Goal: Information Seeking & Learning: Find specific fact

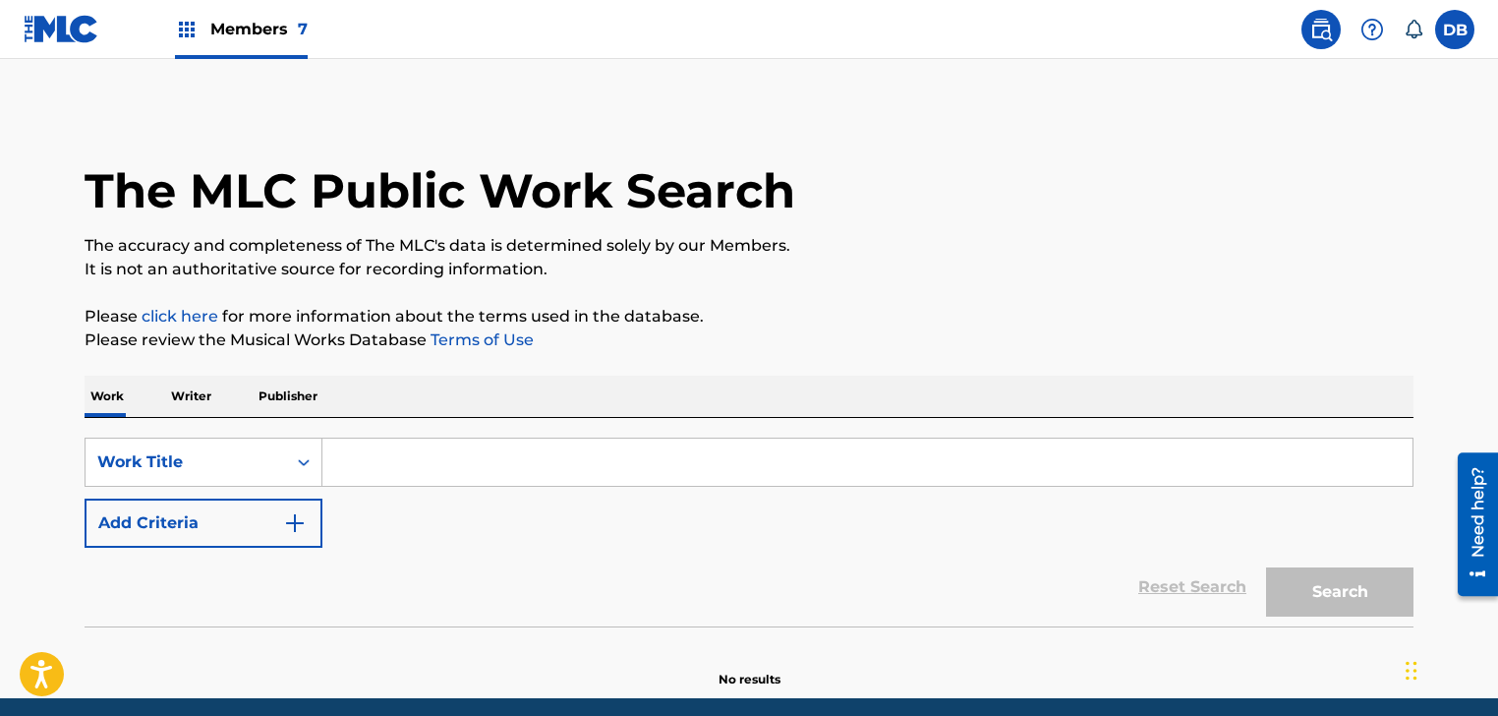
click at [1307, 37] on link at bounding box center [1321, 29] width 39 height 39
click at [166, 27] on div "Members 7" at bounding box center [166, 29] width 284 height 58
click at [177, 29] on img at bounding box center [187, 30] width 24 height 24
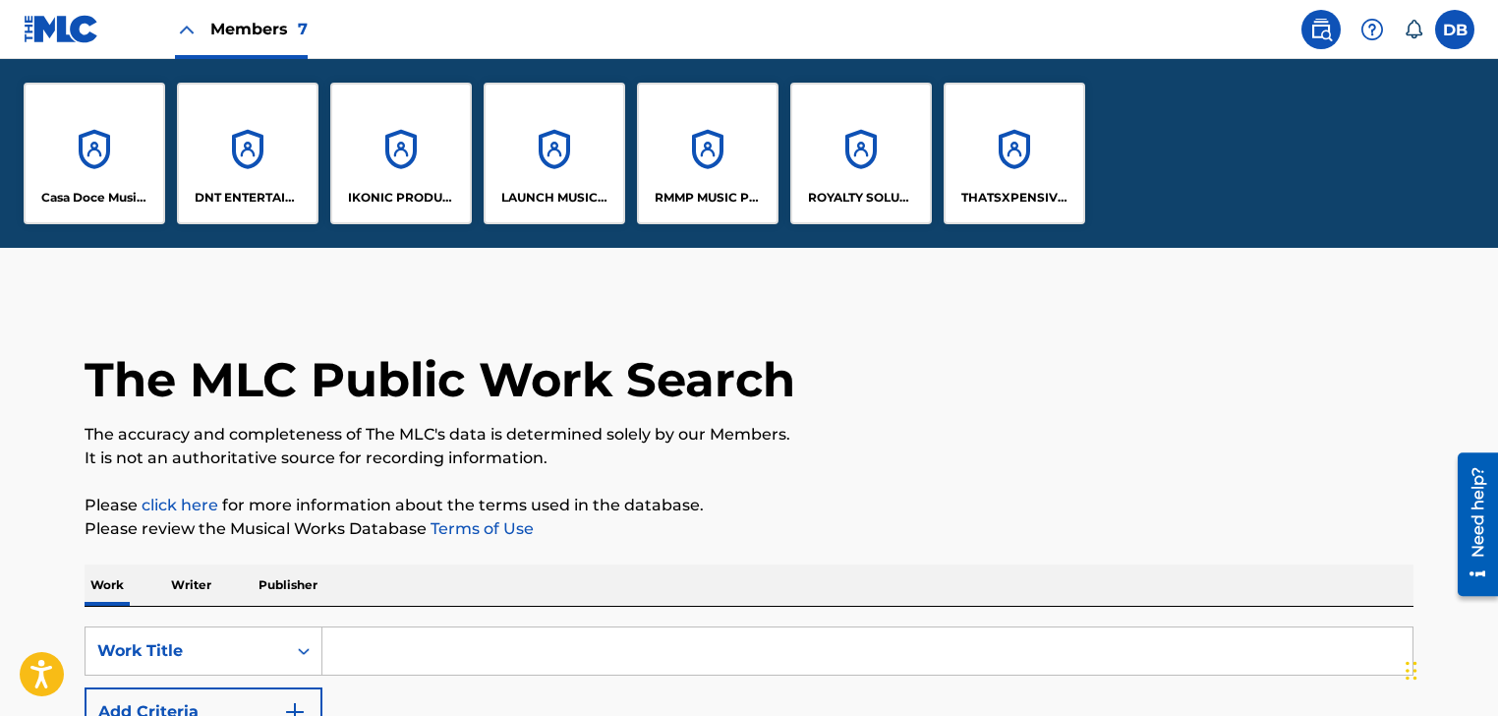
click at [253, 184] on div "DNT ENTERTAINMENT PUBLISHING" at bounding box center [248, 154] width 142 height 142
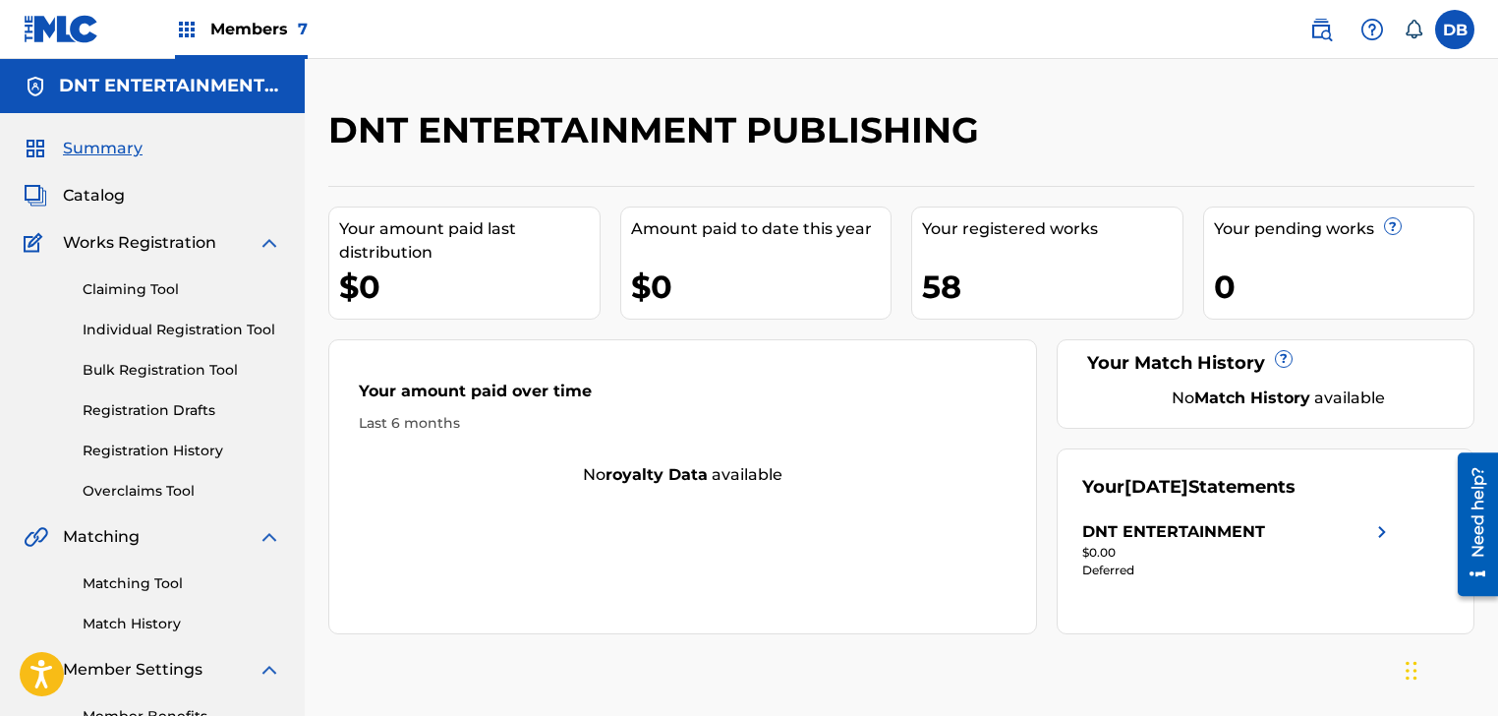
click at [149, 484] on link "Overclaims Tool" at bounding box center [182, 491] width 199 height 21
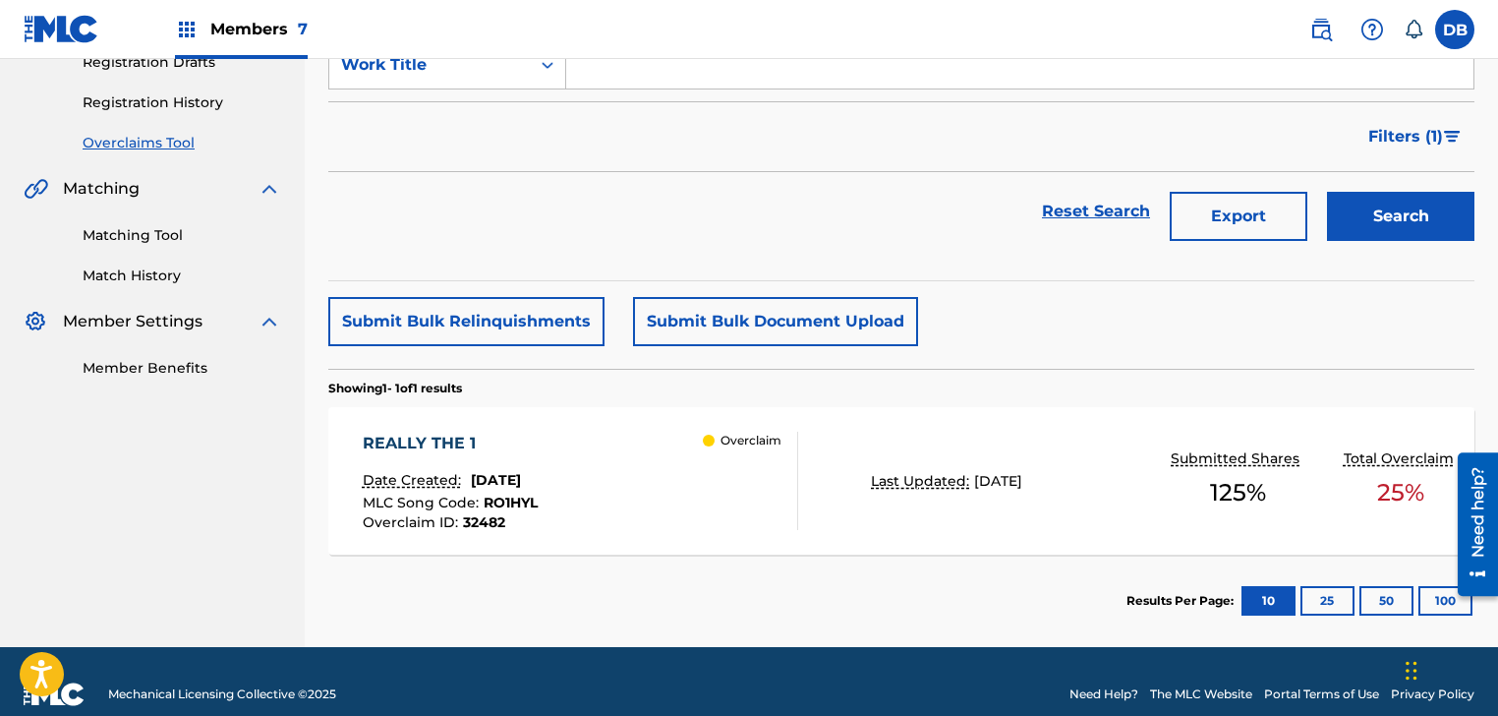
scroll to position [373, 0]
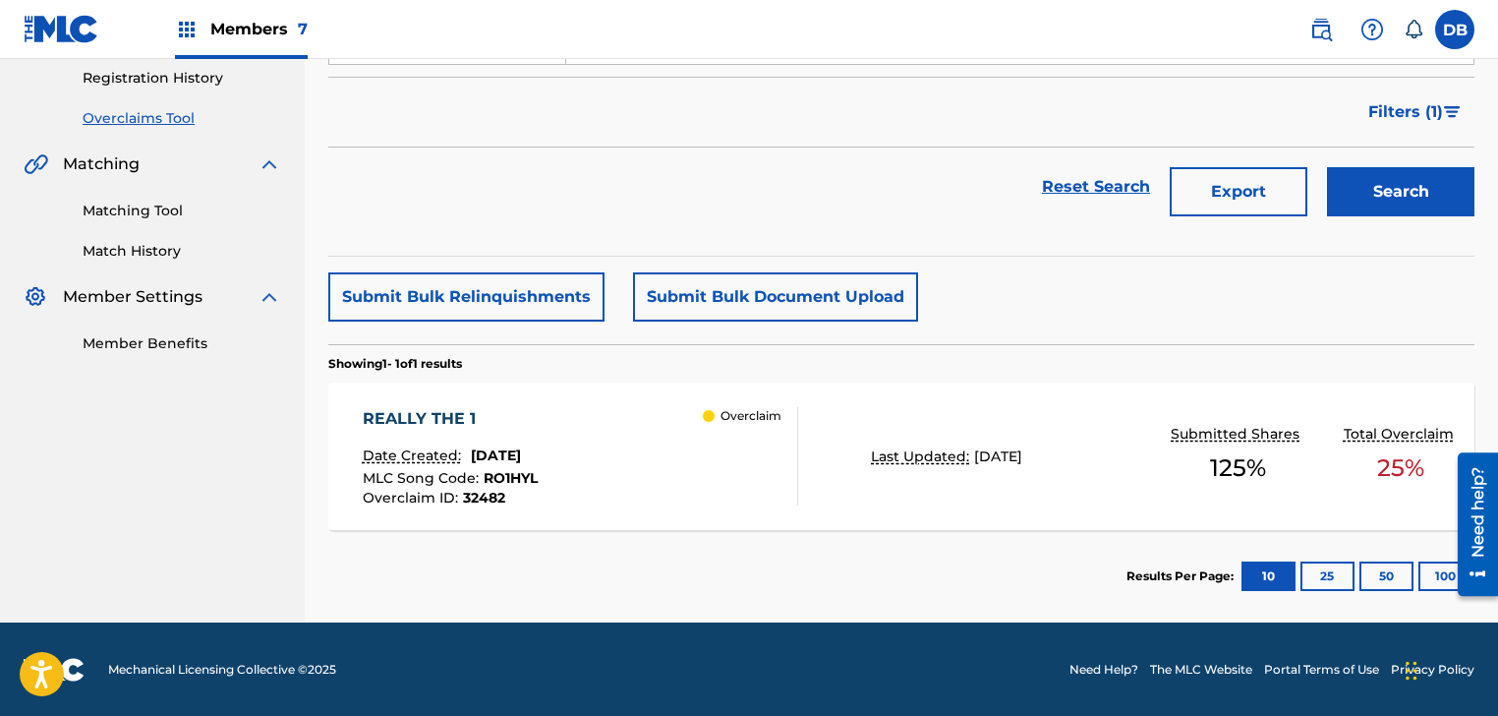
click at [711, 443] on div "Overclaim" at bounding box center [750, 456] width 94 height 98
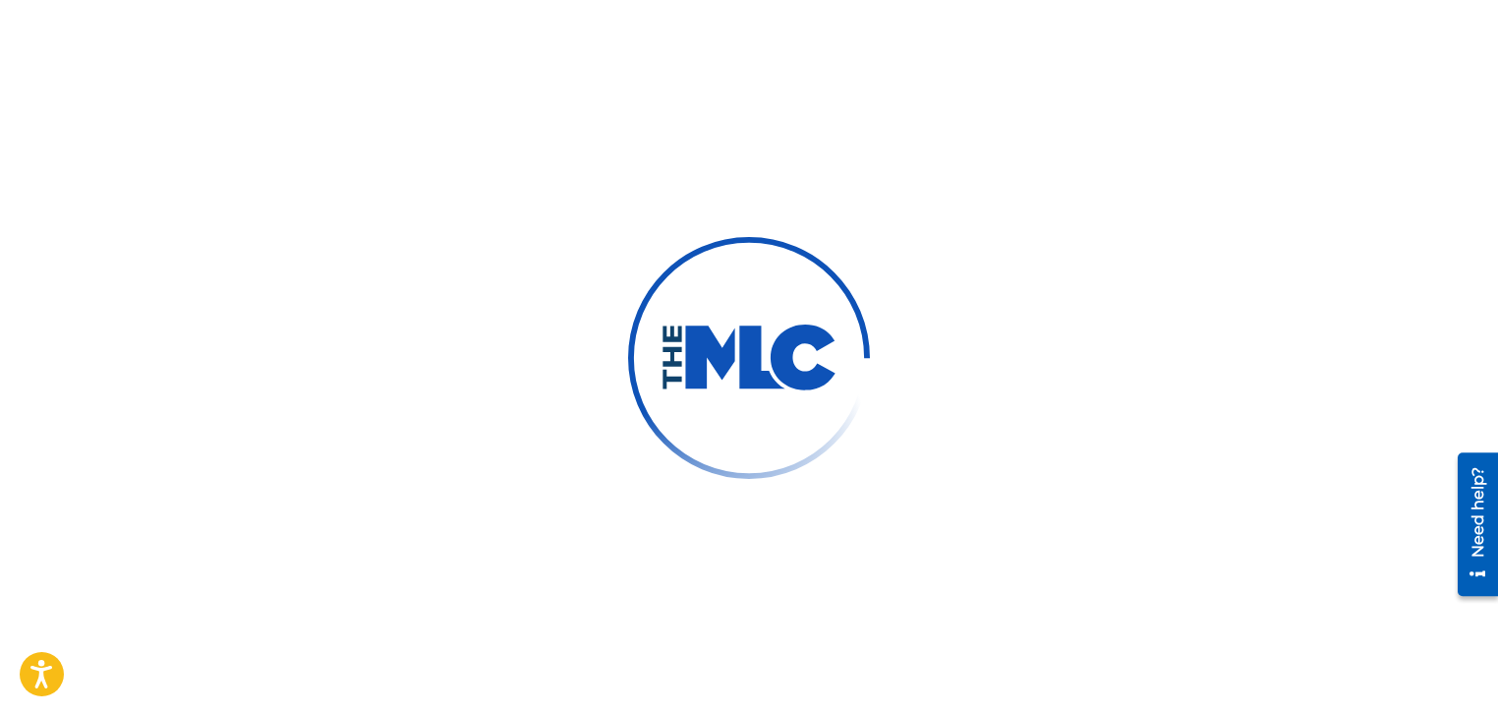
scroll to position [98, 0]
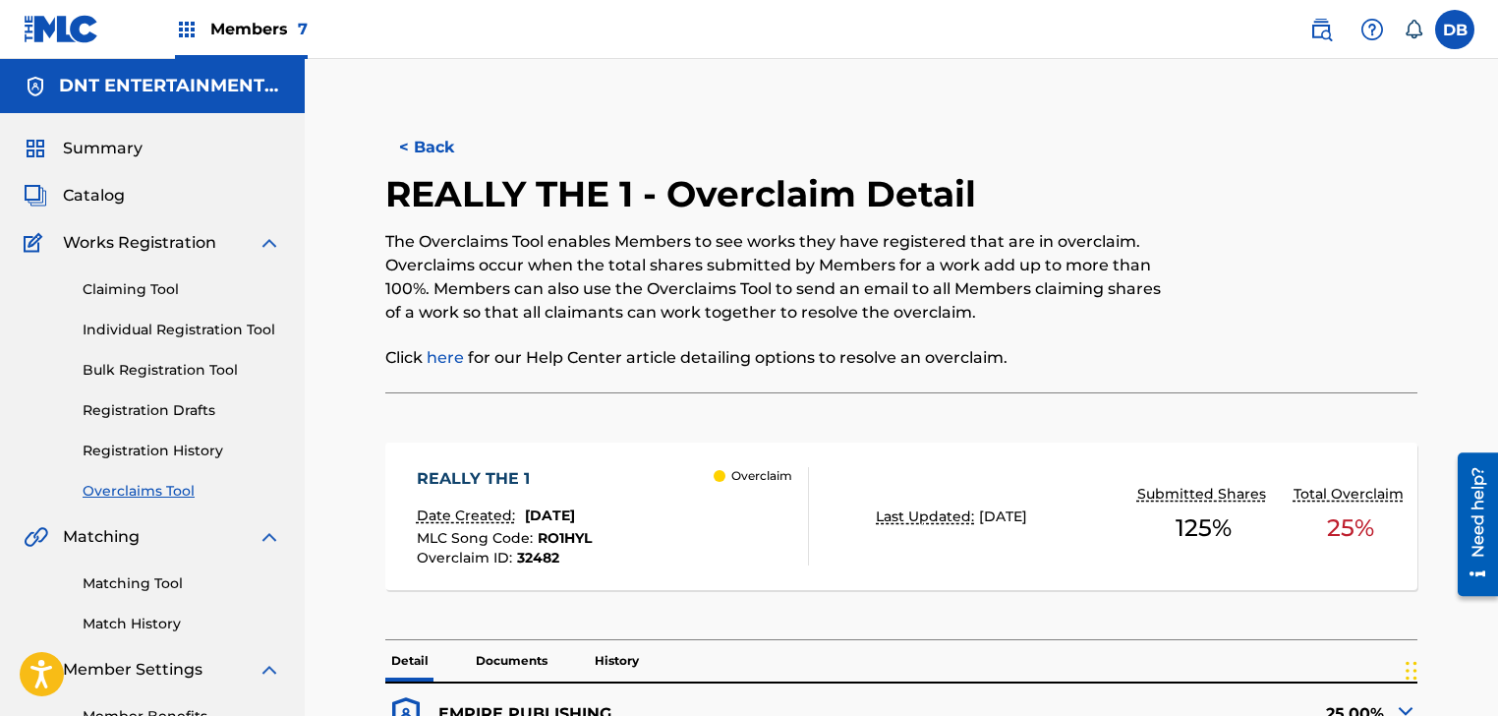
click at [445, 148] on button "< Back" at bounding box center [444, 147] width 118 height 49
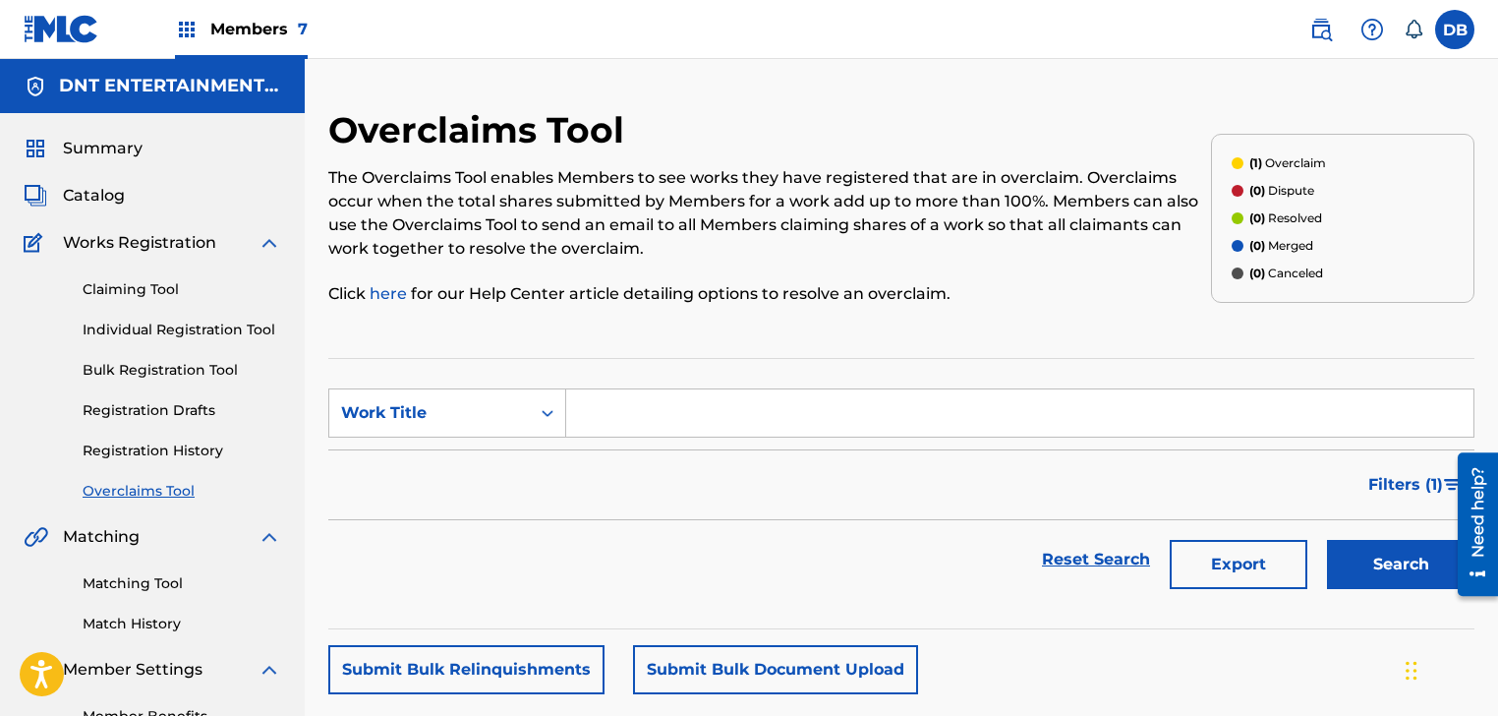
click at [146, 293] on link "Claiming Tool" at bounding box center [182, 289] width 199 height 21
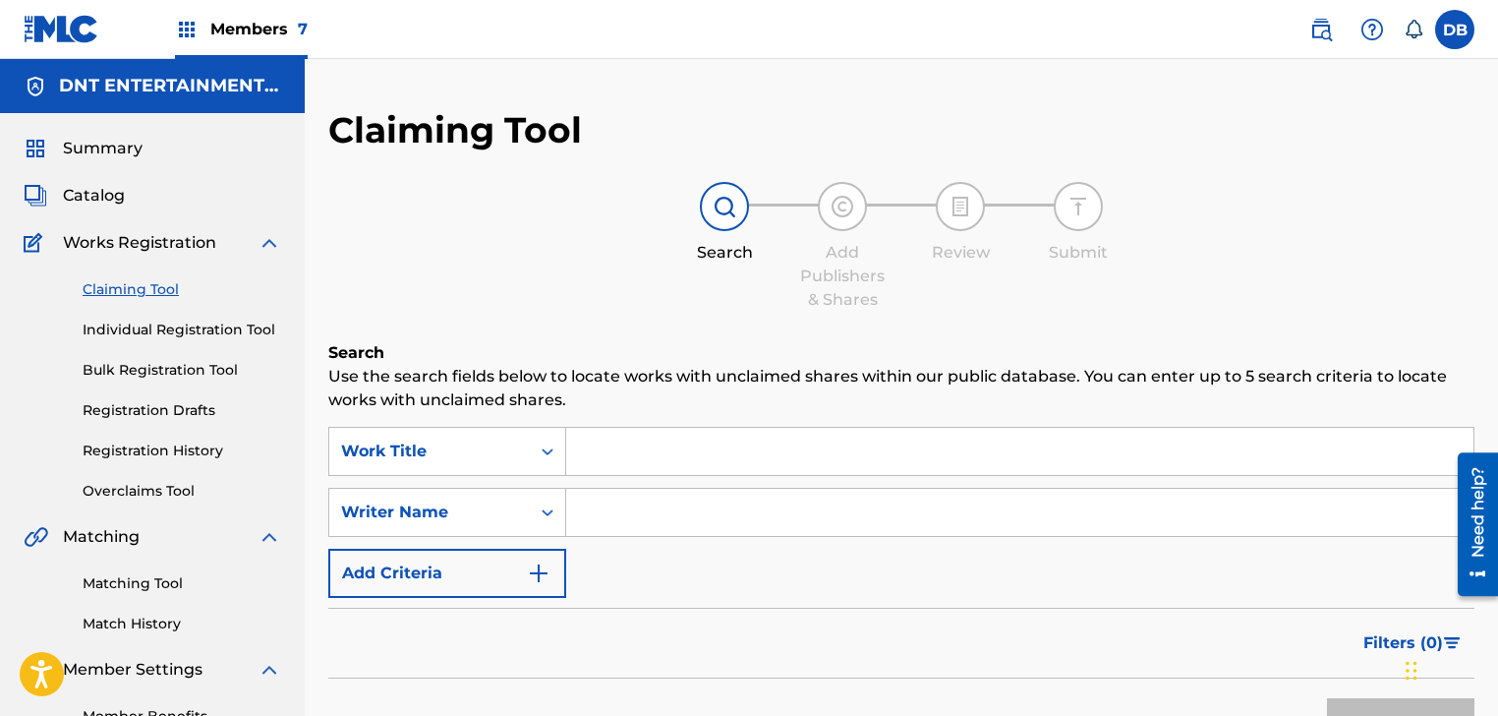
click at [88, 197] on span "Catalog" at bounding box center [94, 196] width 62 height 24
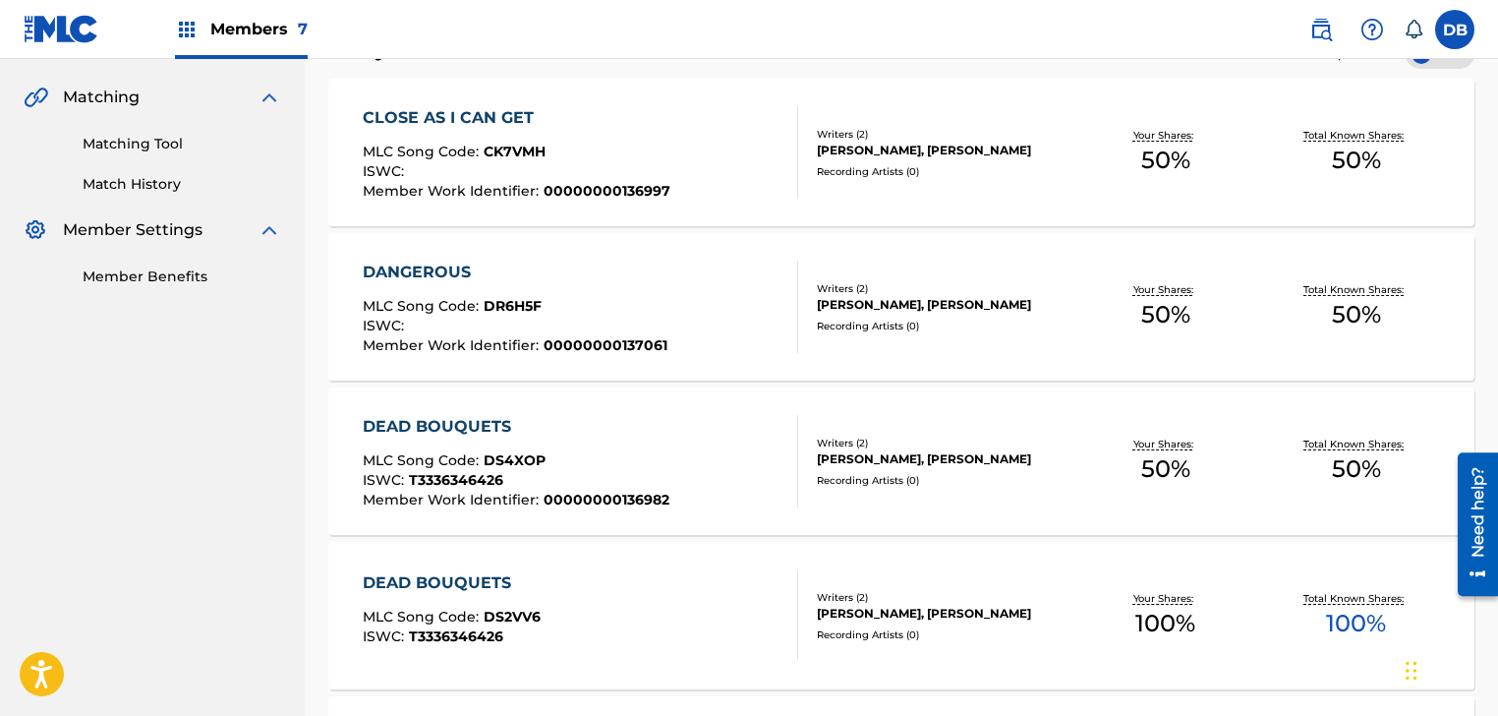
scroll to position [492, 0]
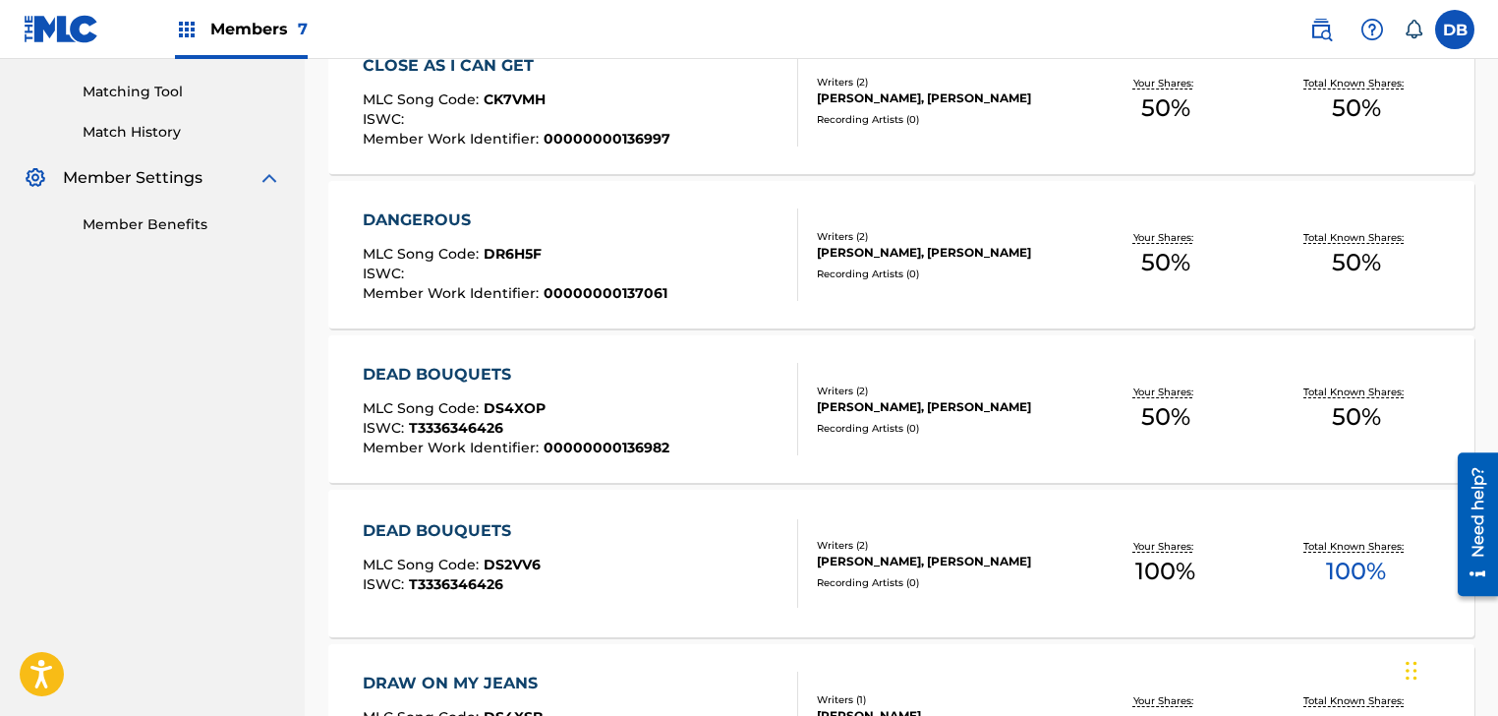
click at [645, 132] on span "00000000136997" at bounding box center [607, 139] width 127 height 18
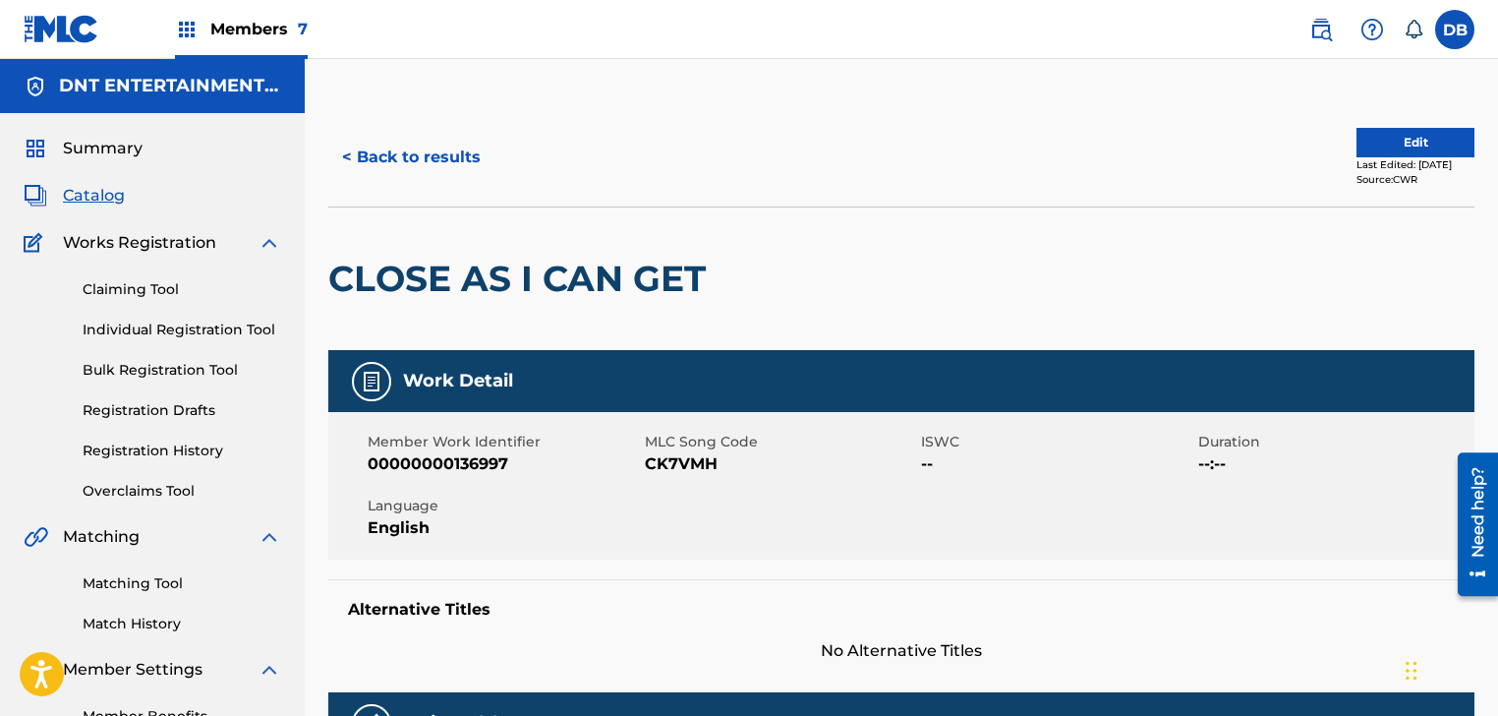
click at [472, 165] on button "< Back to results" at bounding box center [411, 157] width 166 height 49
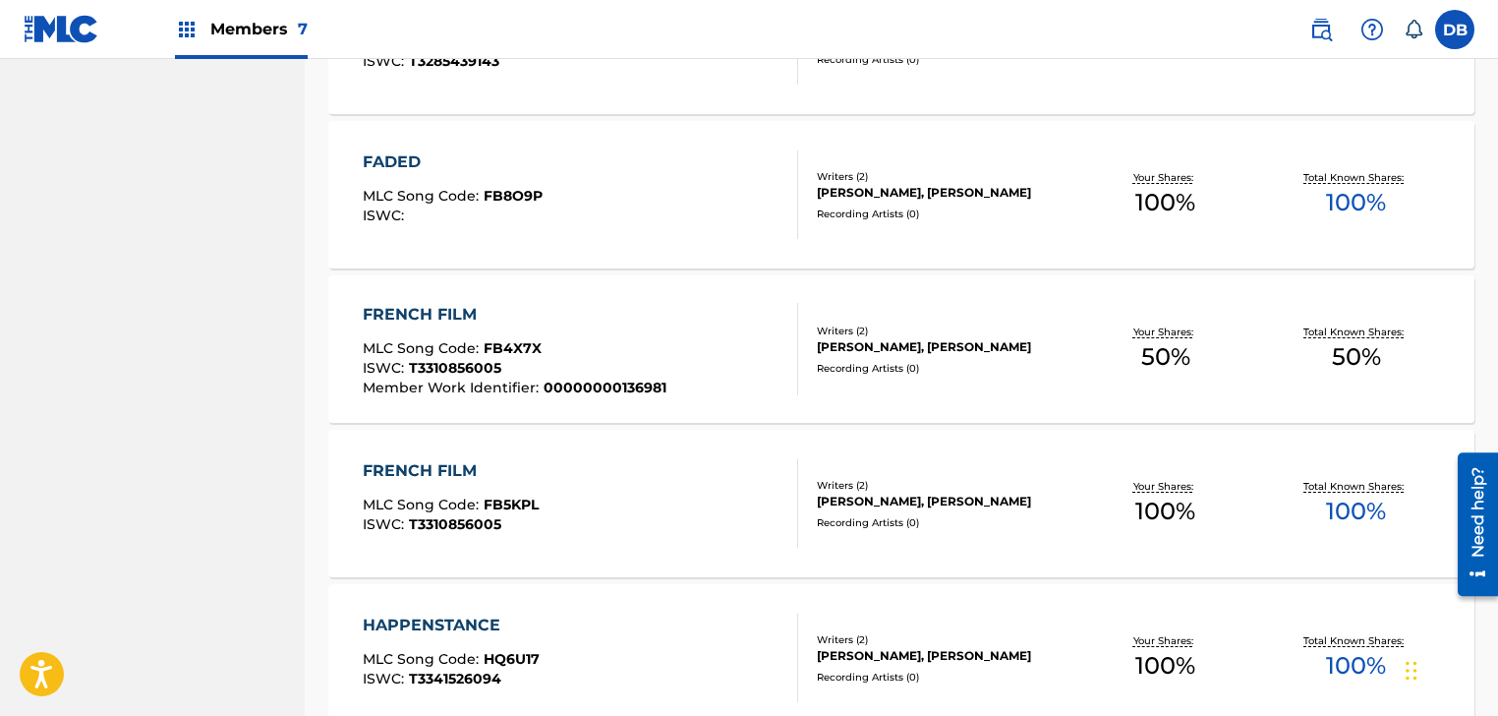
scroll to position [1534, 0]
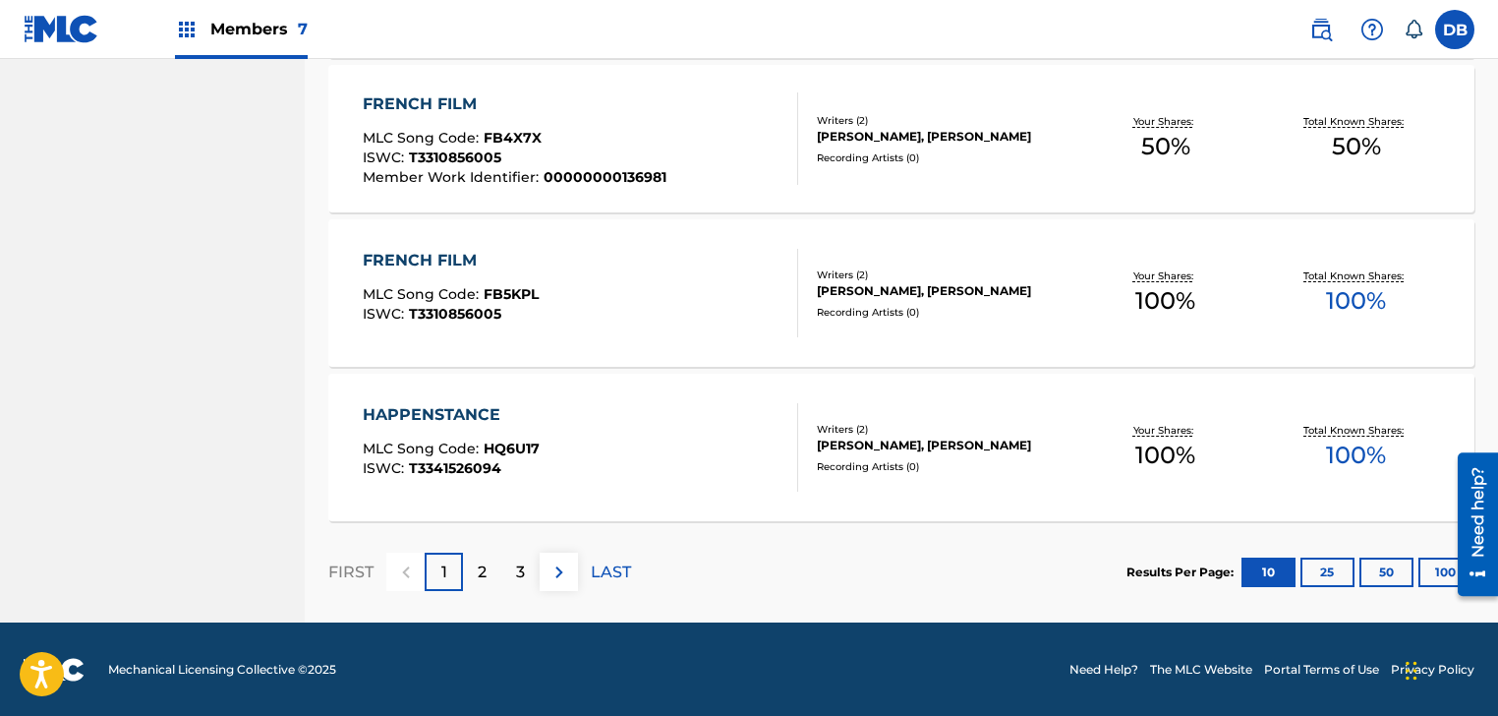
click at [555, 567] on img at bounding box center [560, 572] width 24 height 24
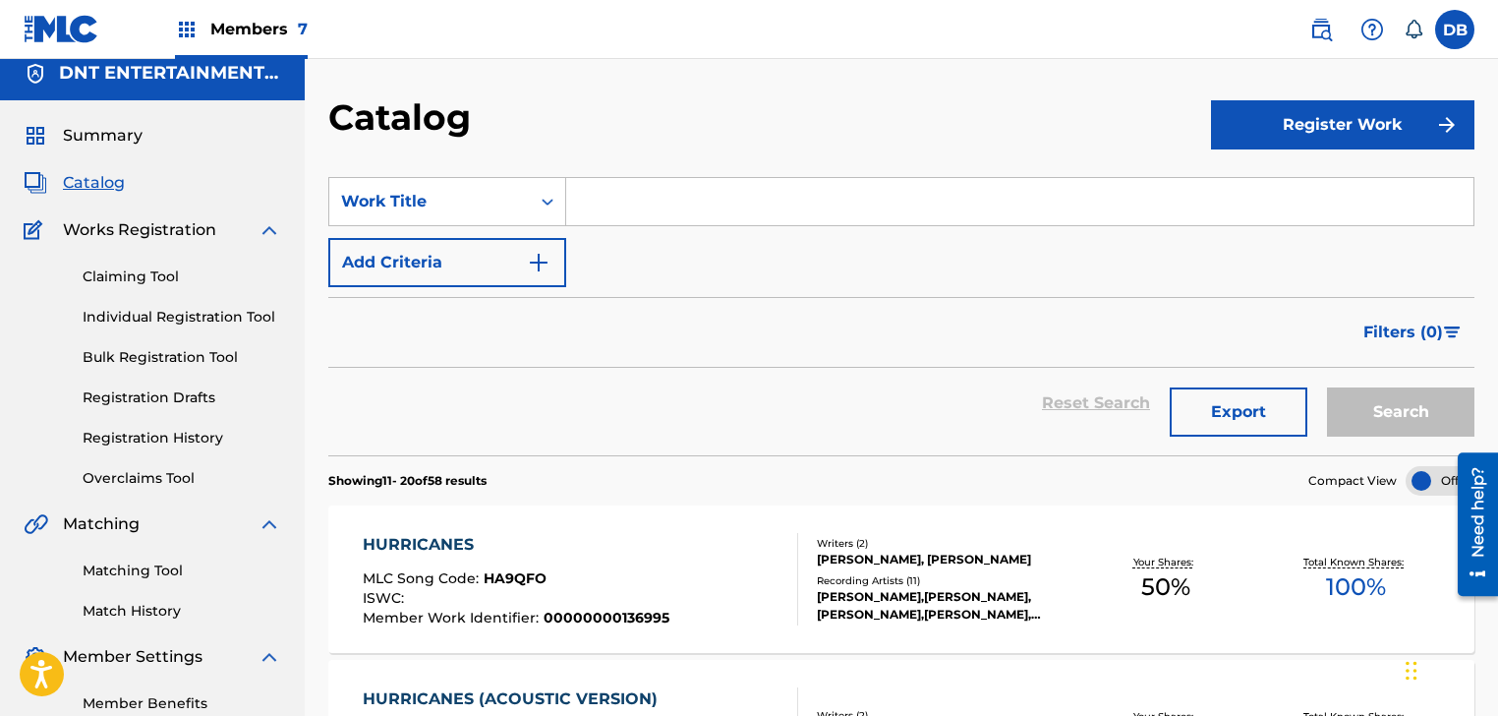
scroll to position [0, 0]
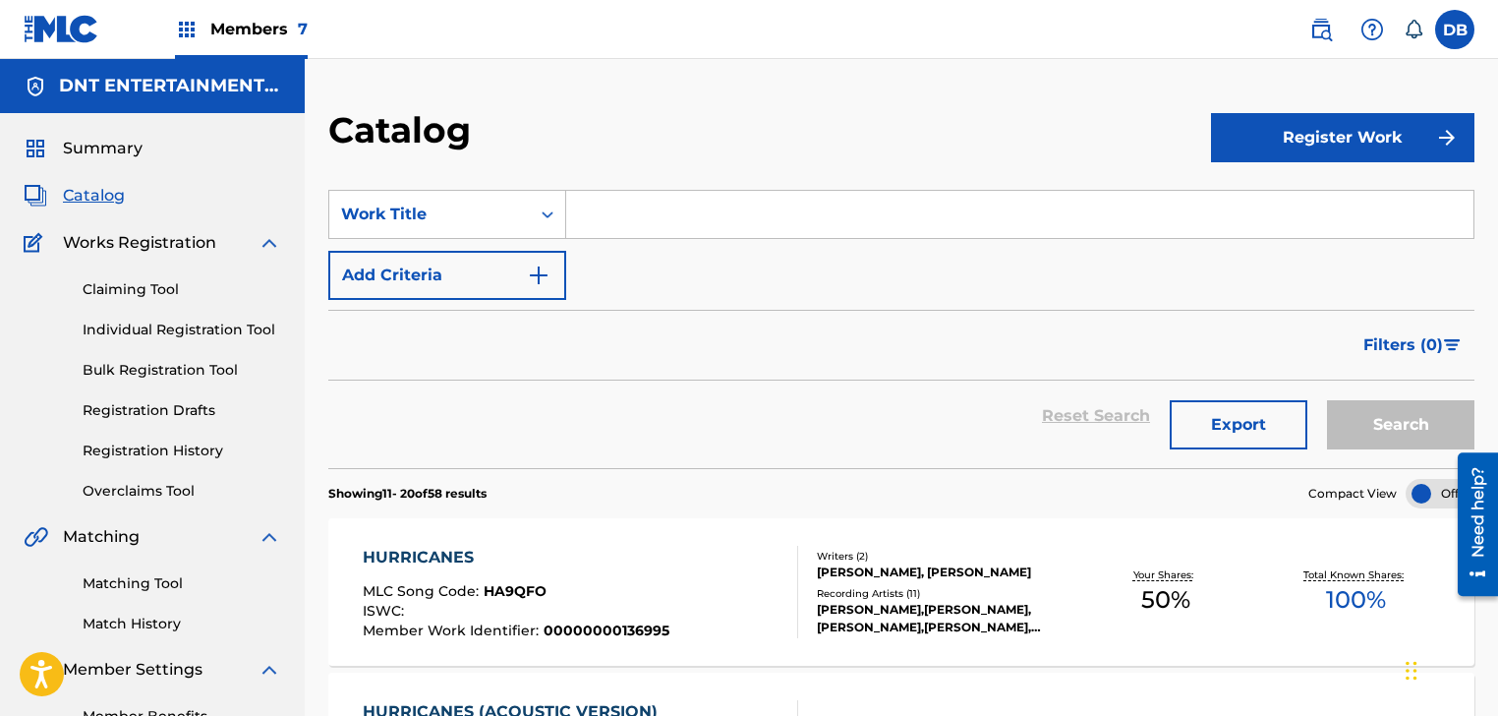
click at [648, 207] on input "Search Form" at bounding box center [1019, 214] width 907 height 47
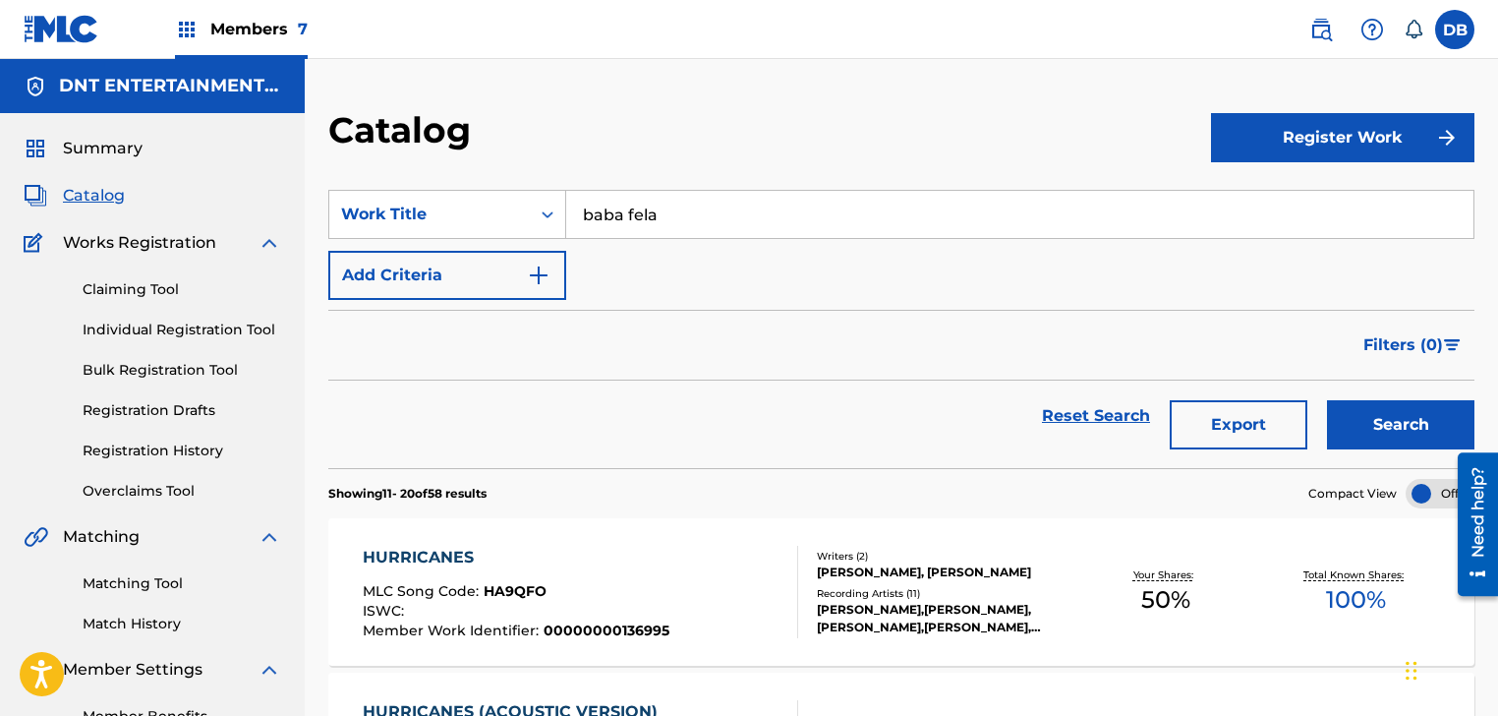
type input "baba fela"
click at [1327, 400] on button "Search" at bounding box center [1400, 424] width 147 height 49
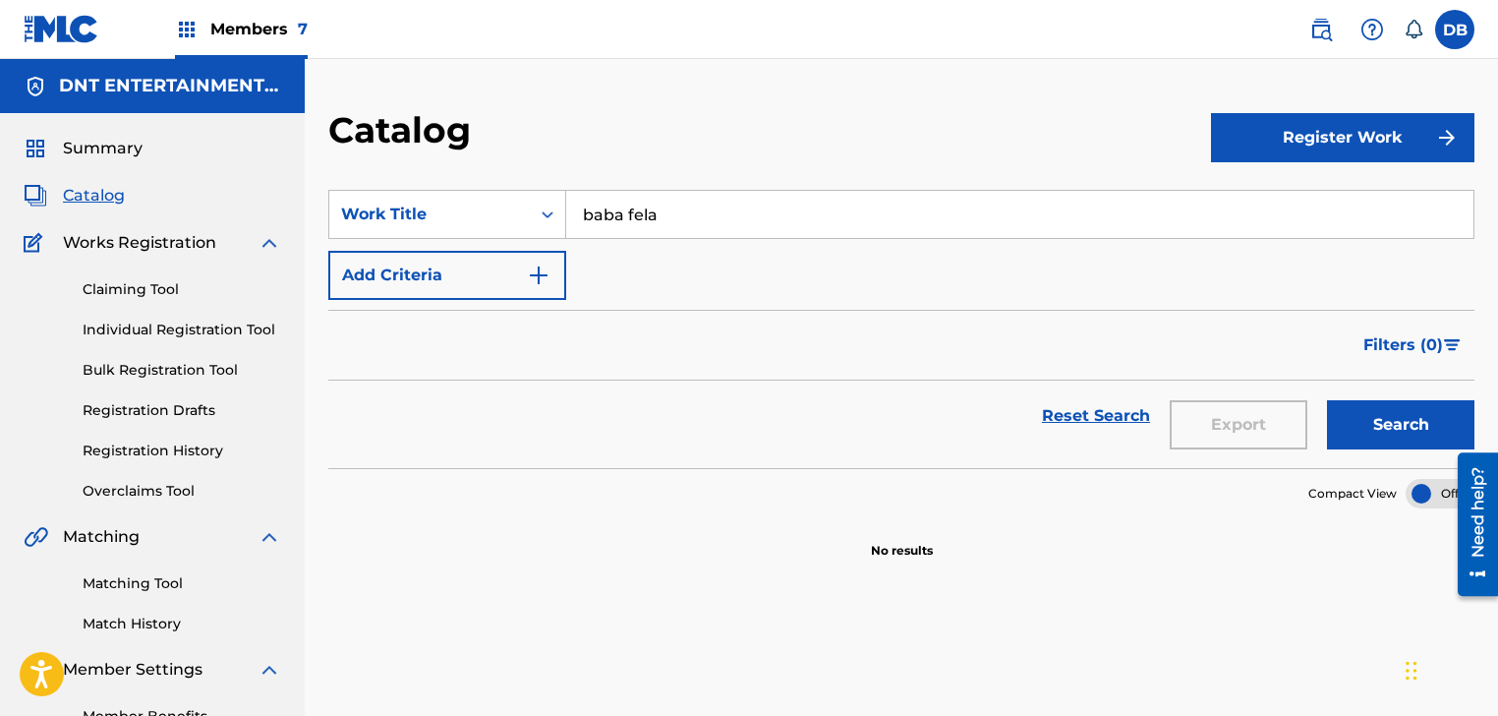
click at [1331, 37] on link at bounding box center [1321, 29] width 39 height 39
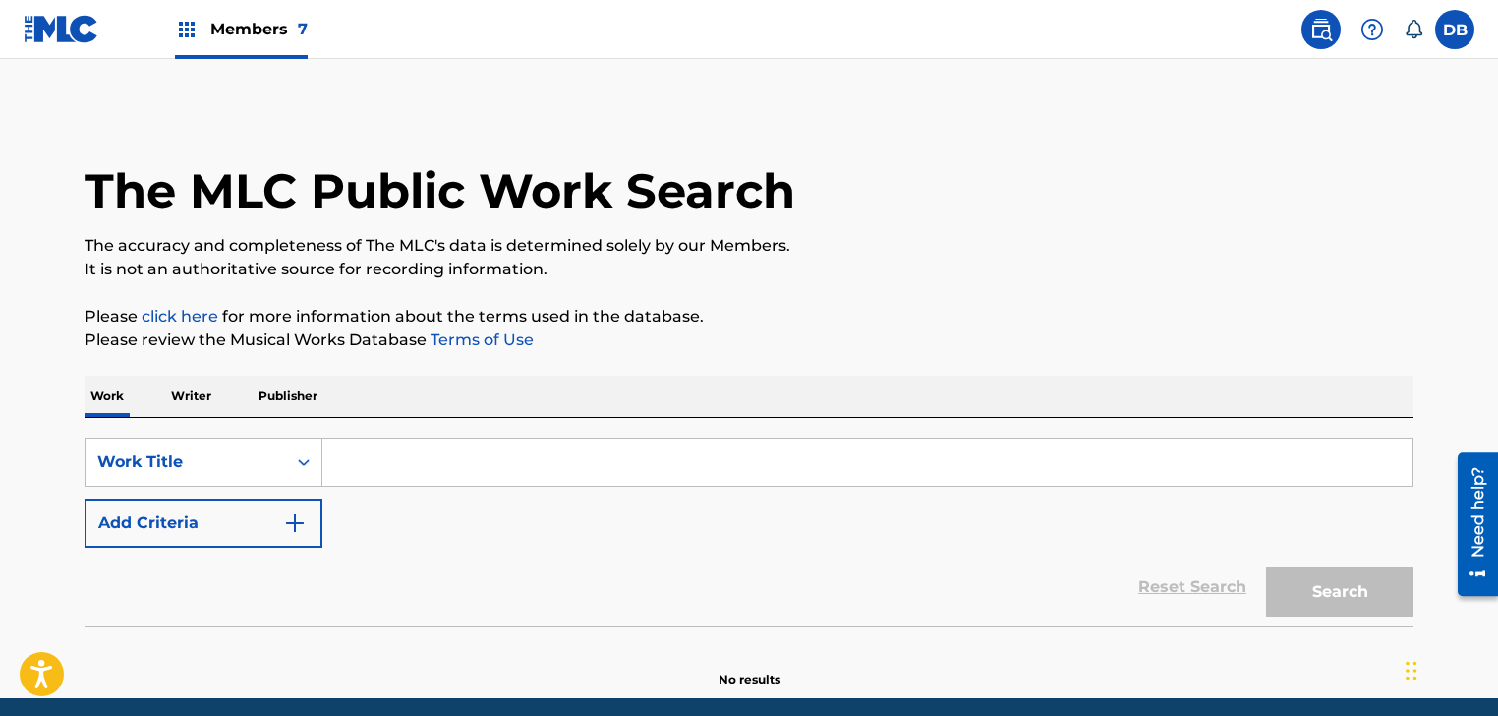
click at [480, 449] on input "Search Form" at bounding box center [867, 461] width 1090 height 47
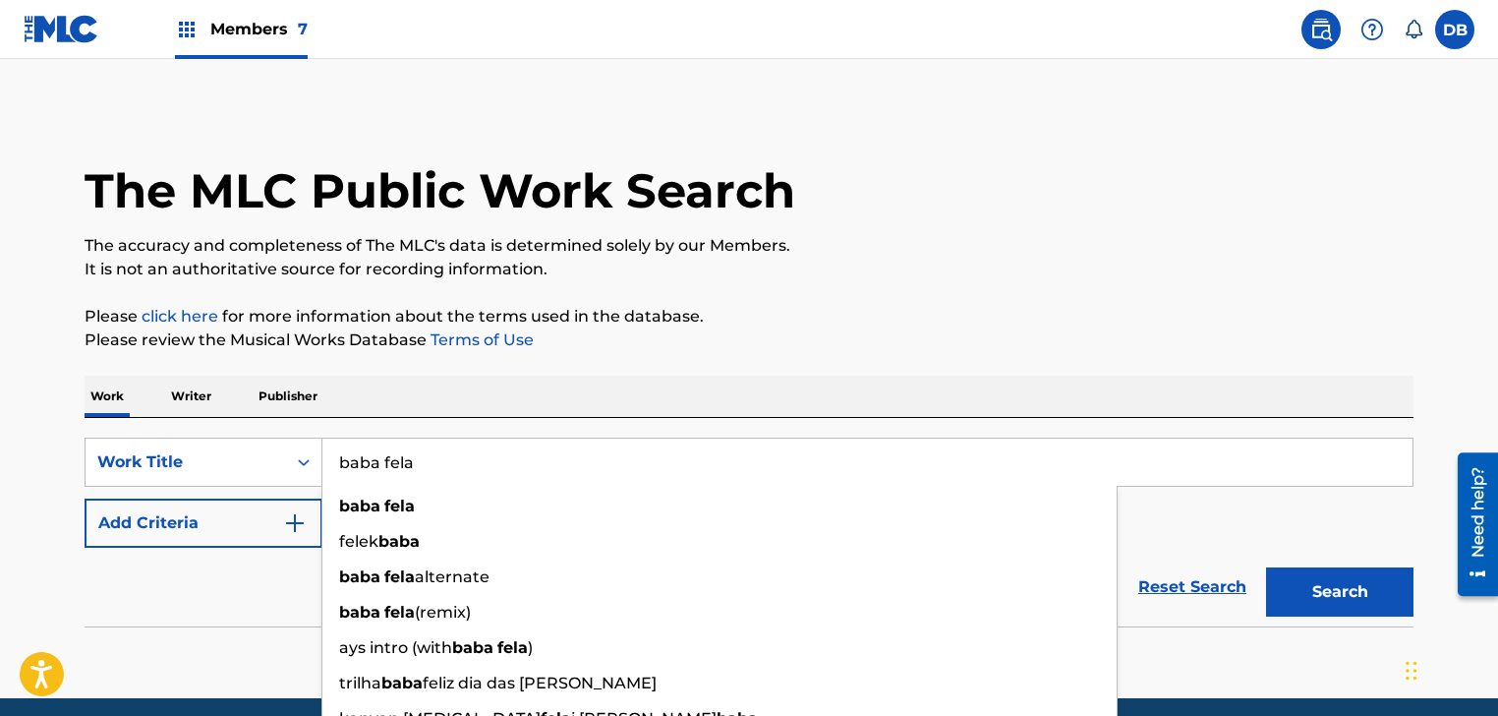
type input "baba fela"
click at [1266, 567] on button "Search" at bounding box center [1339, 591] width 147 height 49
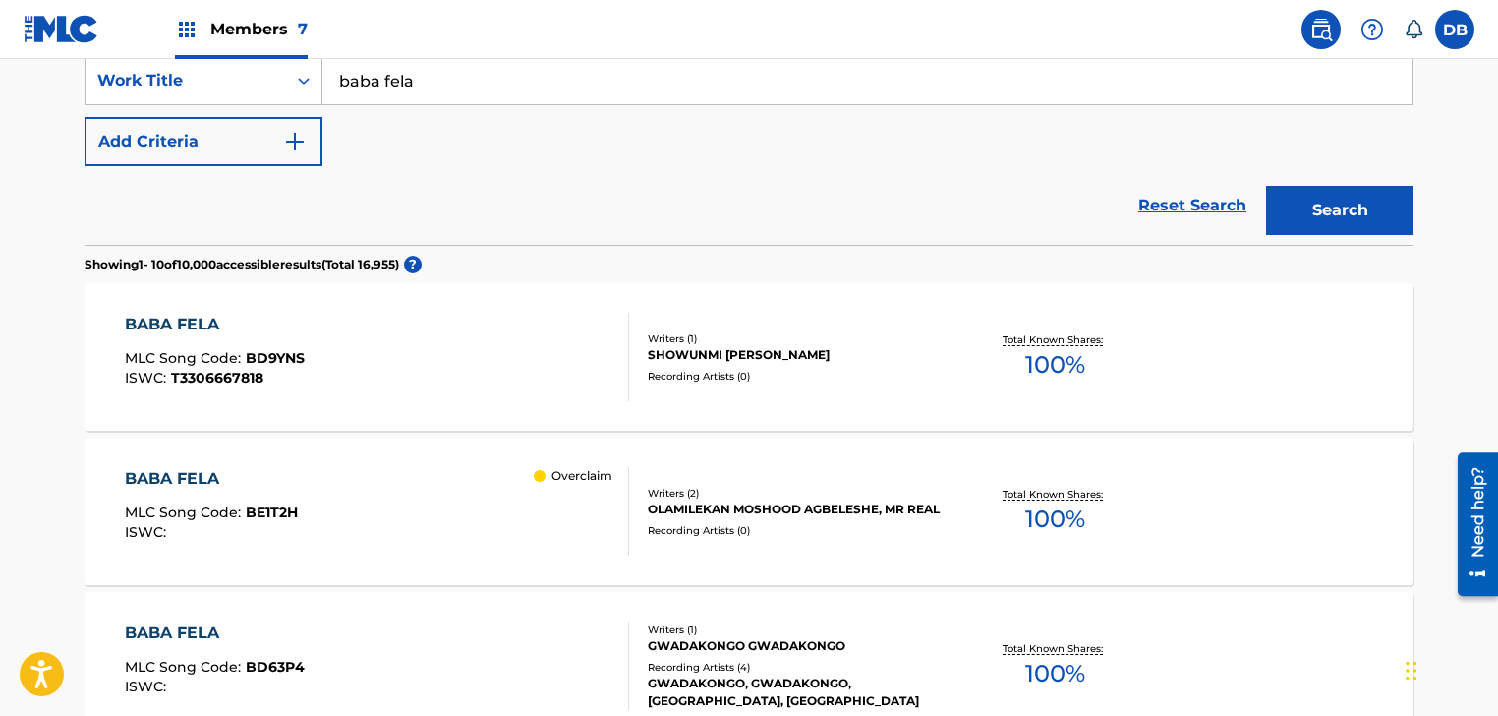
scroll to position [393, 0]
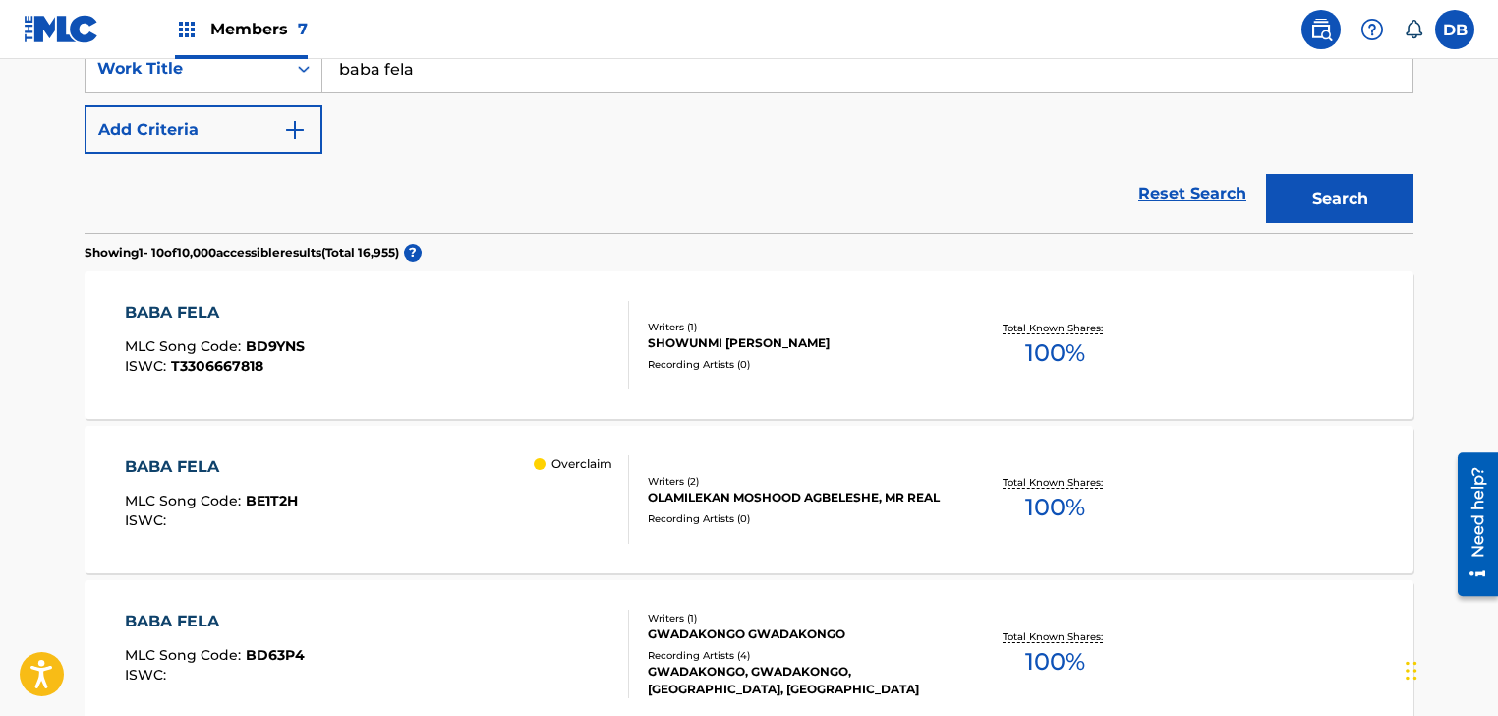
click at [448, 473] on div "BABA FELA MLC Song Code : BE1T2H ISWC : Overclaim" at bounding box center [377, 499] width 505 height 88
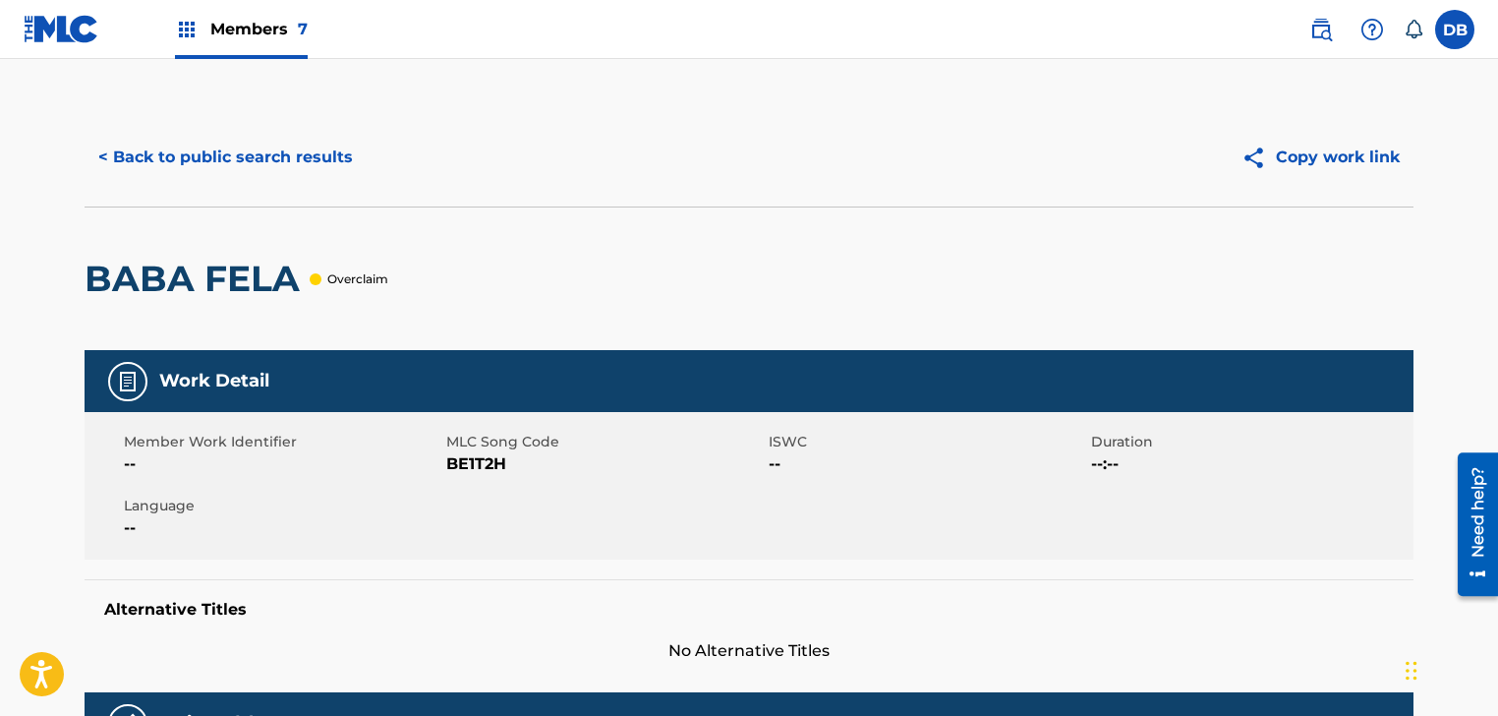
click at [288, 172] on button "< Back to public search results" at bounding box center [226, 157] width 282 height 49
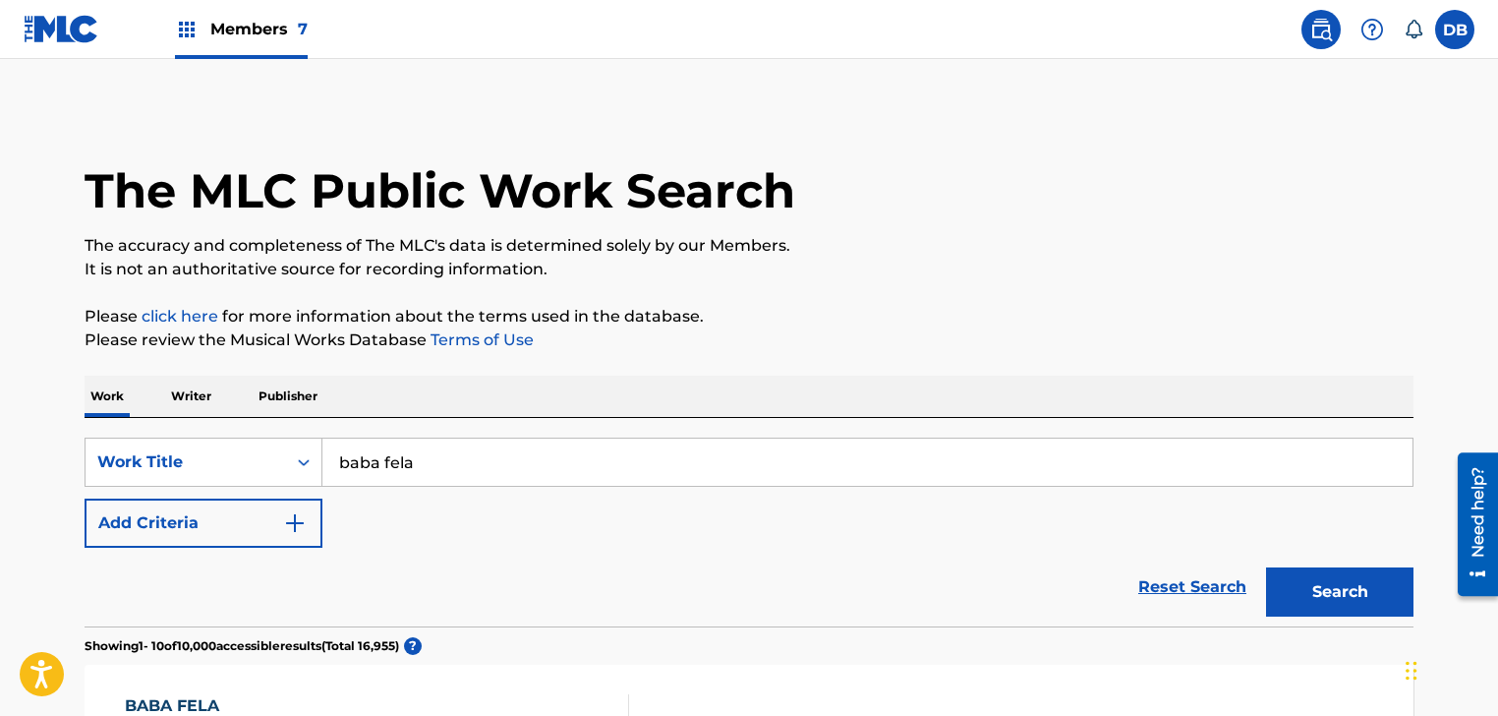
drag, startPoint x: 85, startPoint y: 27, endPoint x: 128, endPoint y: 29, distance: 43.3
click at [85, 27] on img at bounding box center [62, 29] width 76 height 29
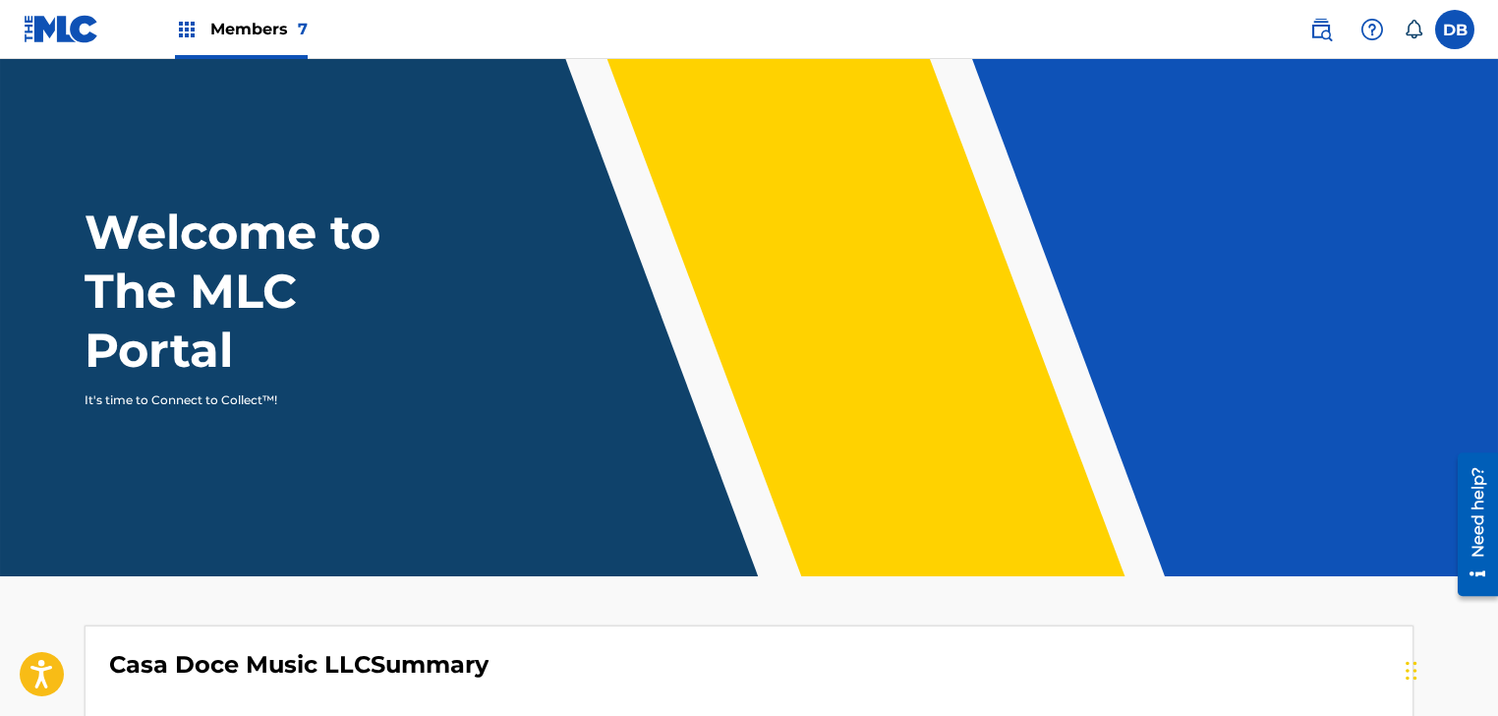
click at [227, 30] on span "Members 7" at bounding box center [258, 29] width 97 height 23
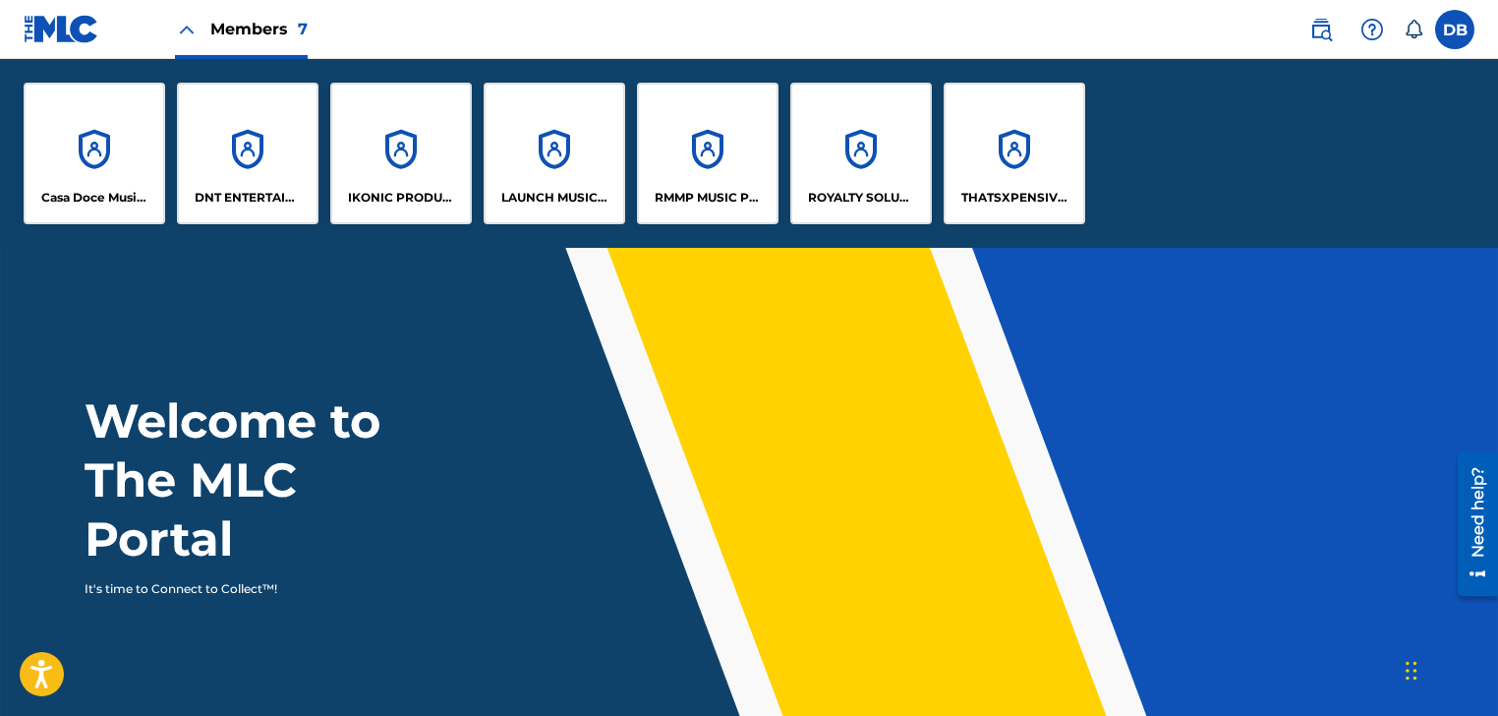
click at [248, 139] on div "DNT ENTERTAINMENT PUBLISHING" at bounding box center [248, 154] width 142 height 142
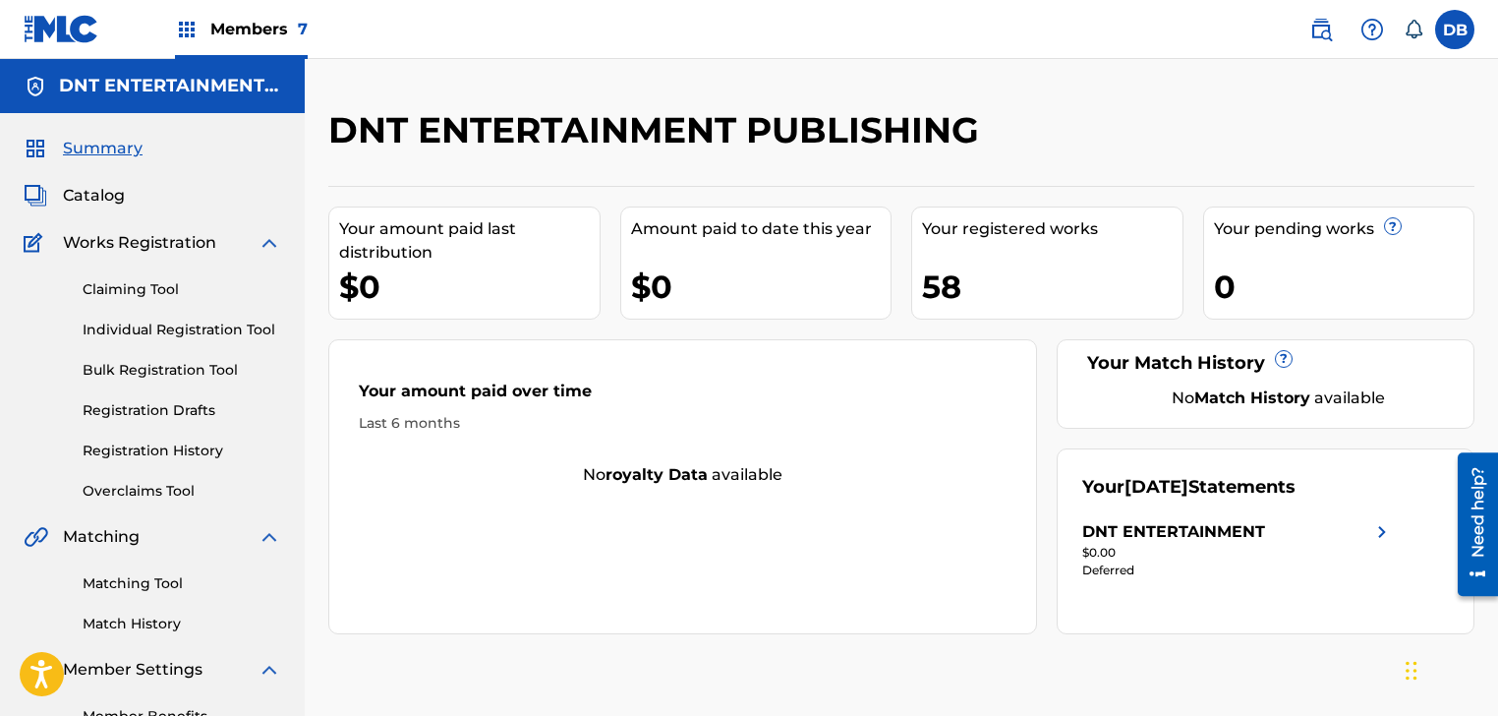
click at [245, 39] on span "Members 7" at bounding box center [258, 29] width 97 height 23
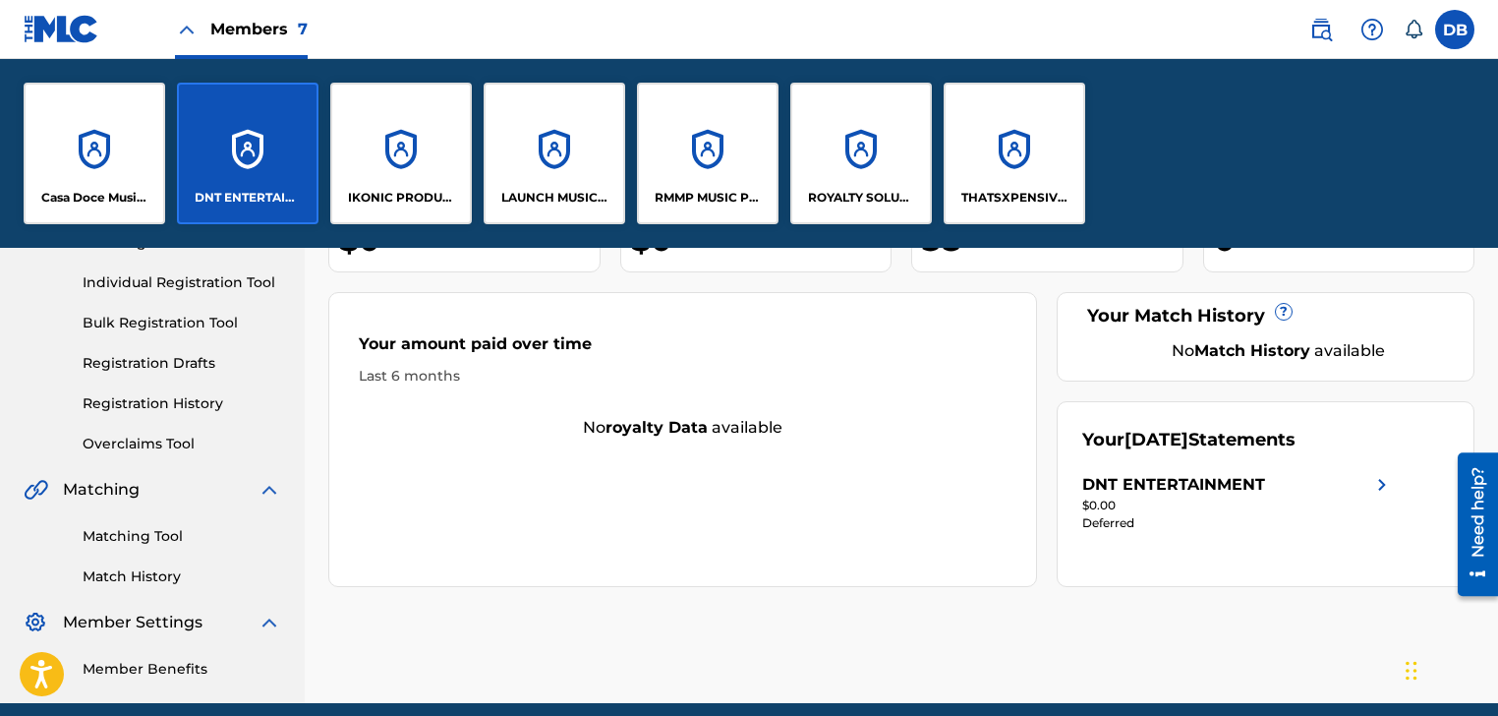
scroll to position [295, 0]
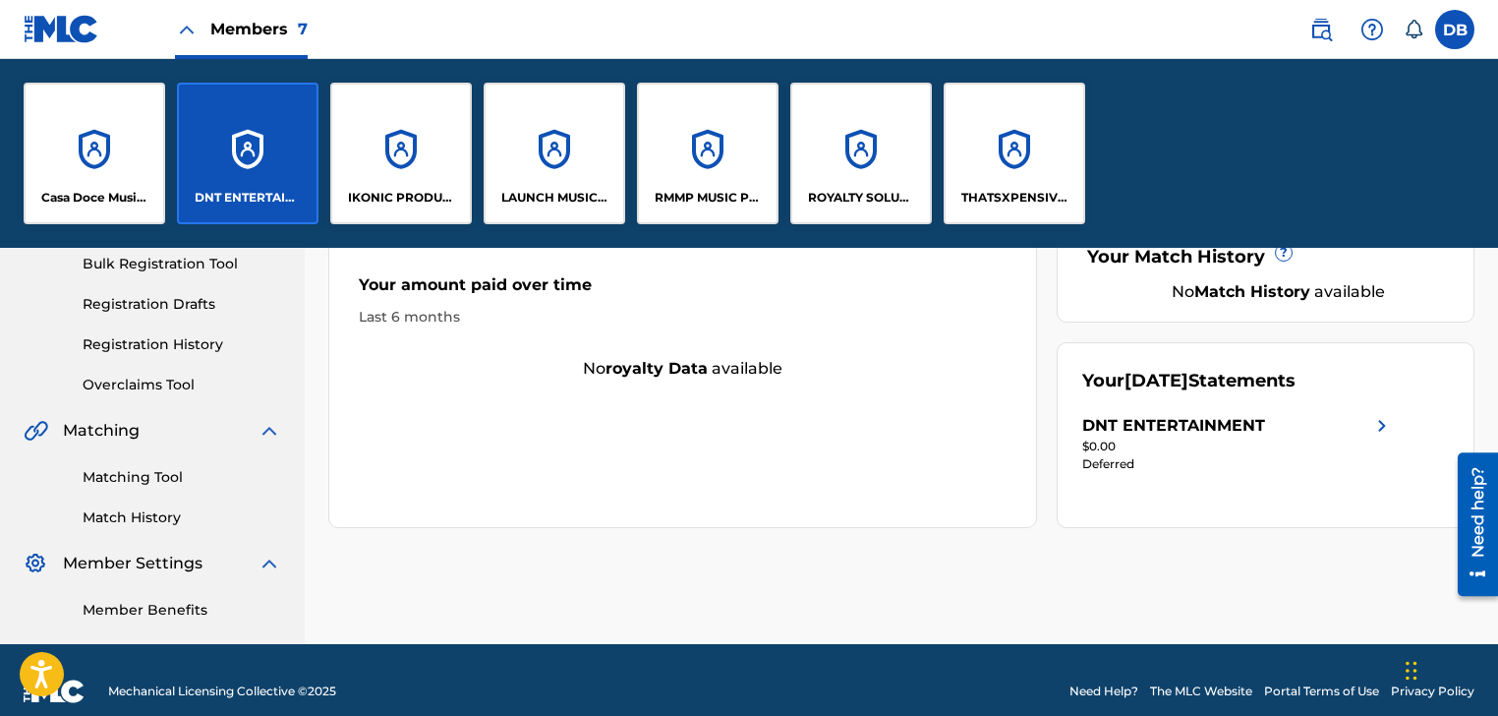
click at [133, 381] on link "Overclaims Tool" at bounding box center [182, 385] width 199 height 21
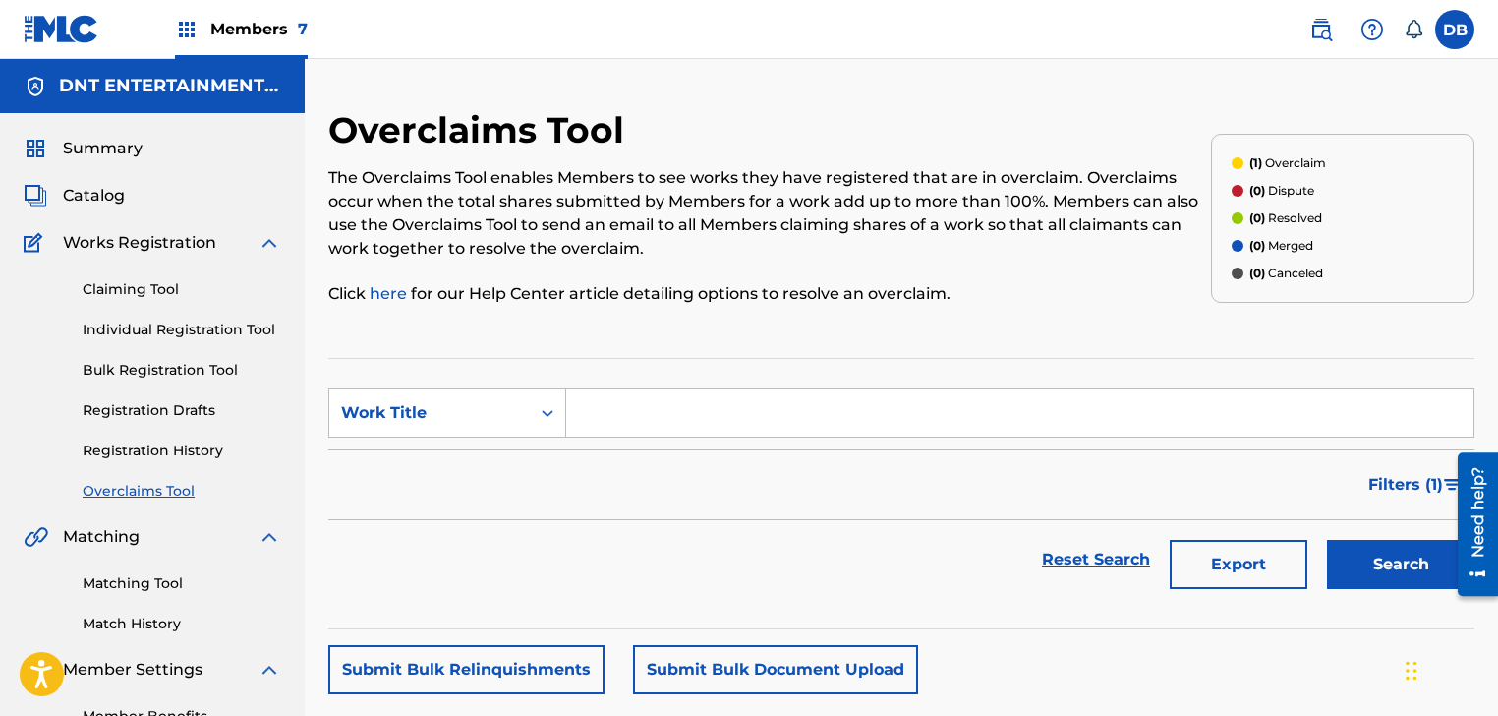
click at [153, 288] on link "Claiming Tool" at bounding box center [182, 289] width 199 height 21
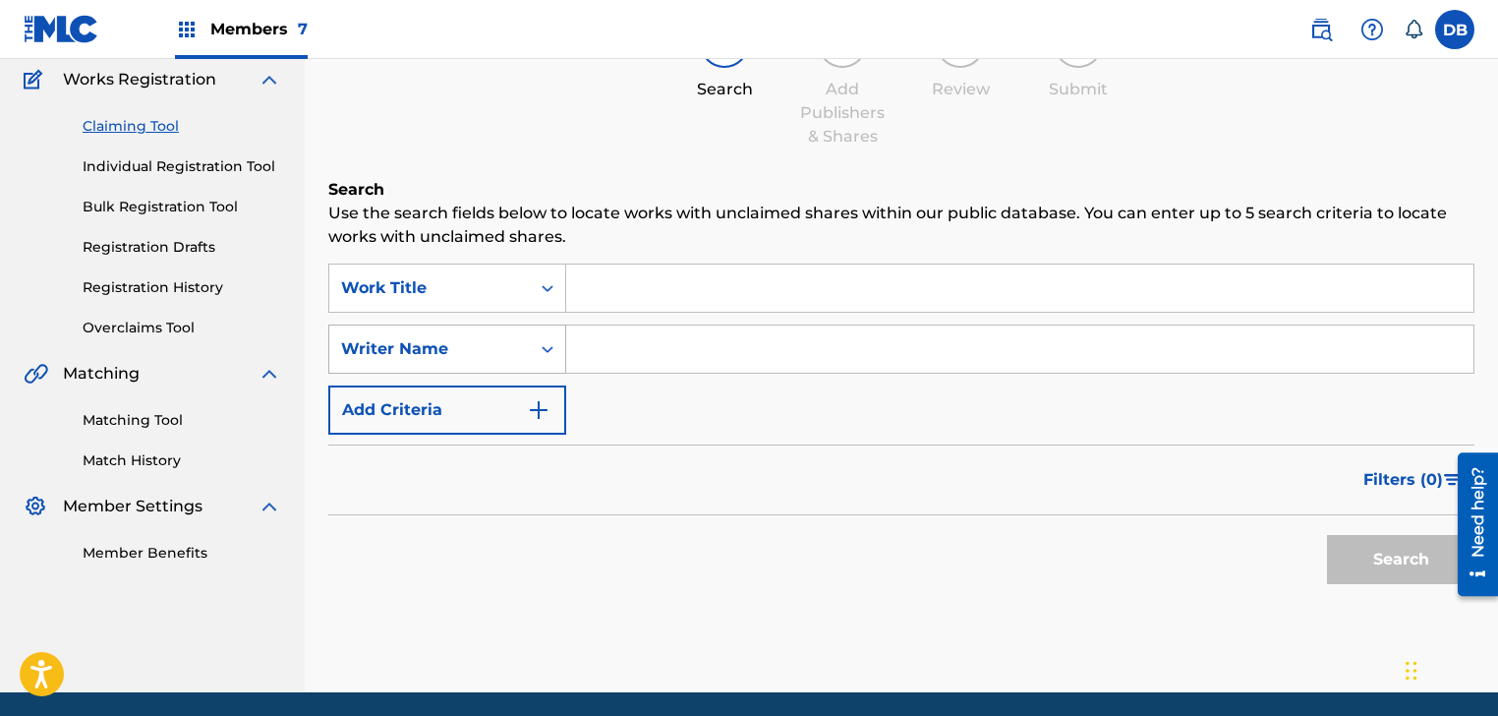
scroll to position [135, 0]
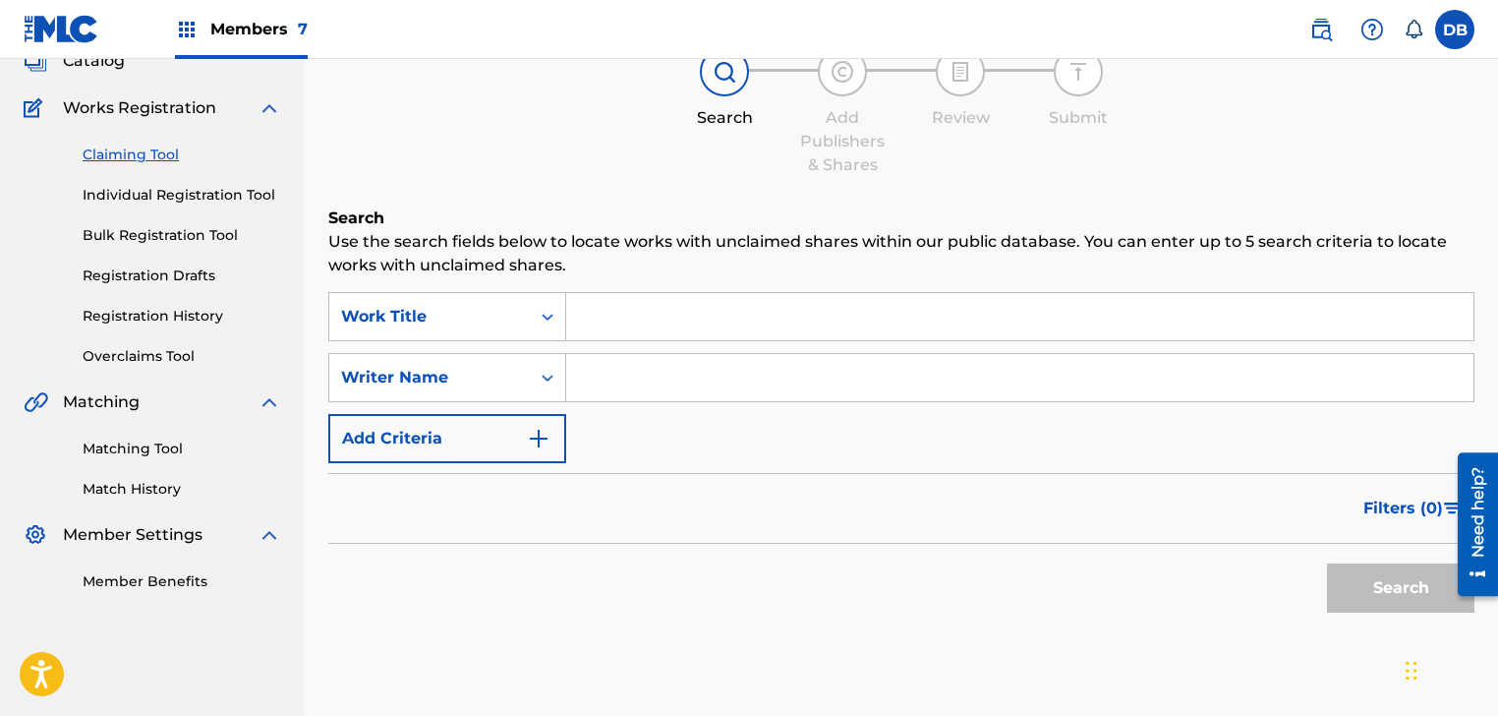
click at [612, 324] on input "Search Form" at bounding box center [1019, 316] width 907 height 47
click at [1327, 563] on button "Search" at bounding box center [1400, 587] width 147 height 49
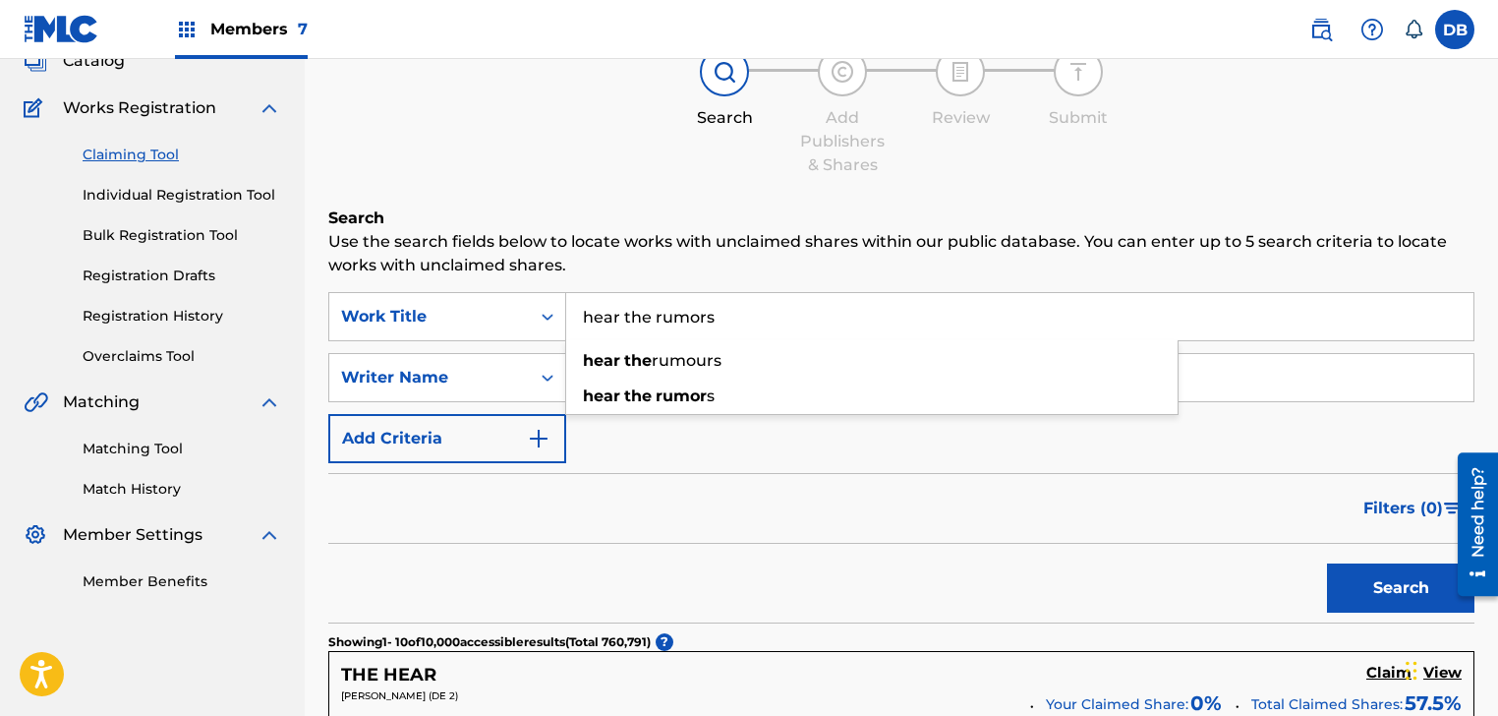
type input "hear the rumors"
click at [1327, 563] on button "Search" at bounding box center [1400, 587] width 147 height 49
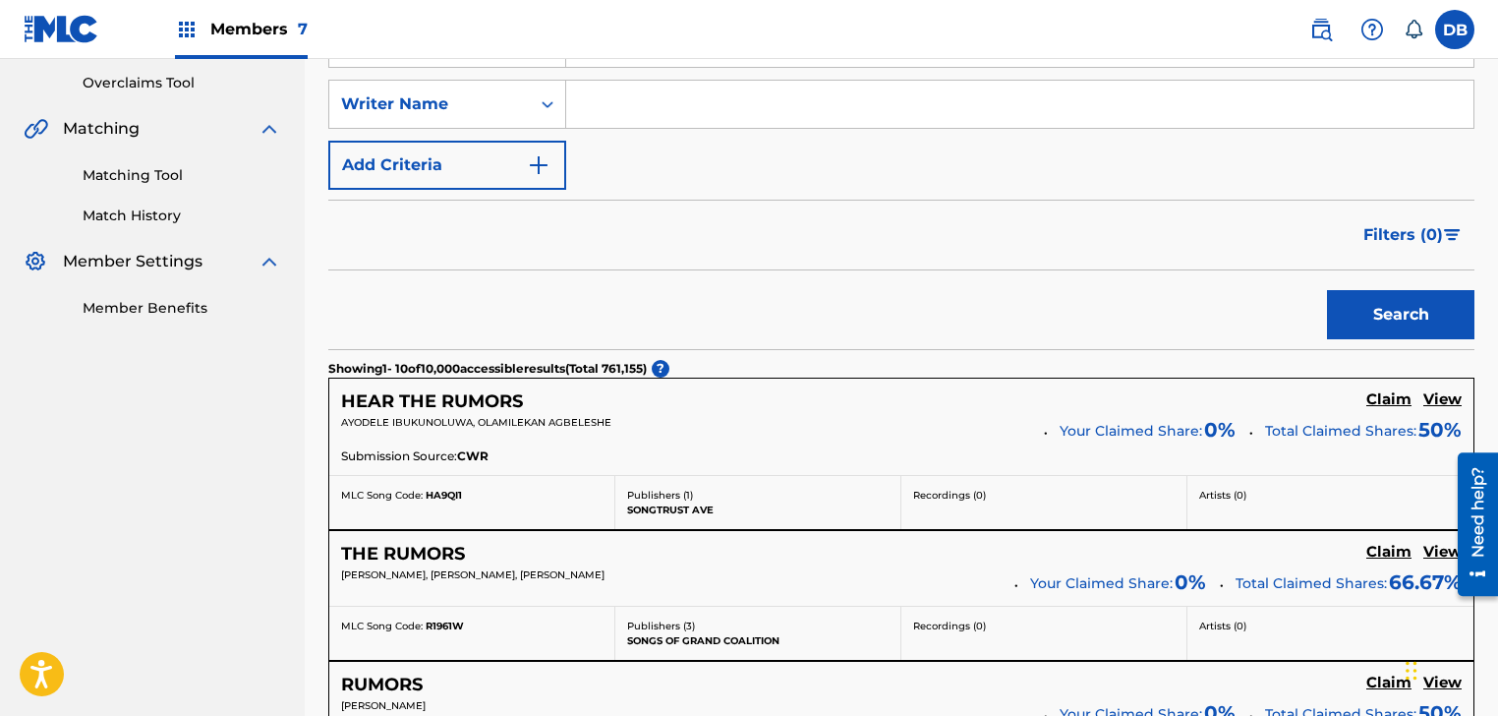
scroll to position [430, 0]
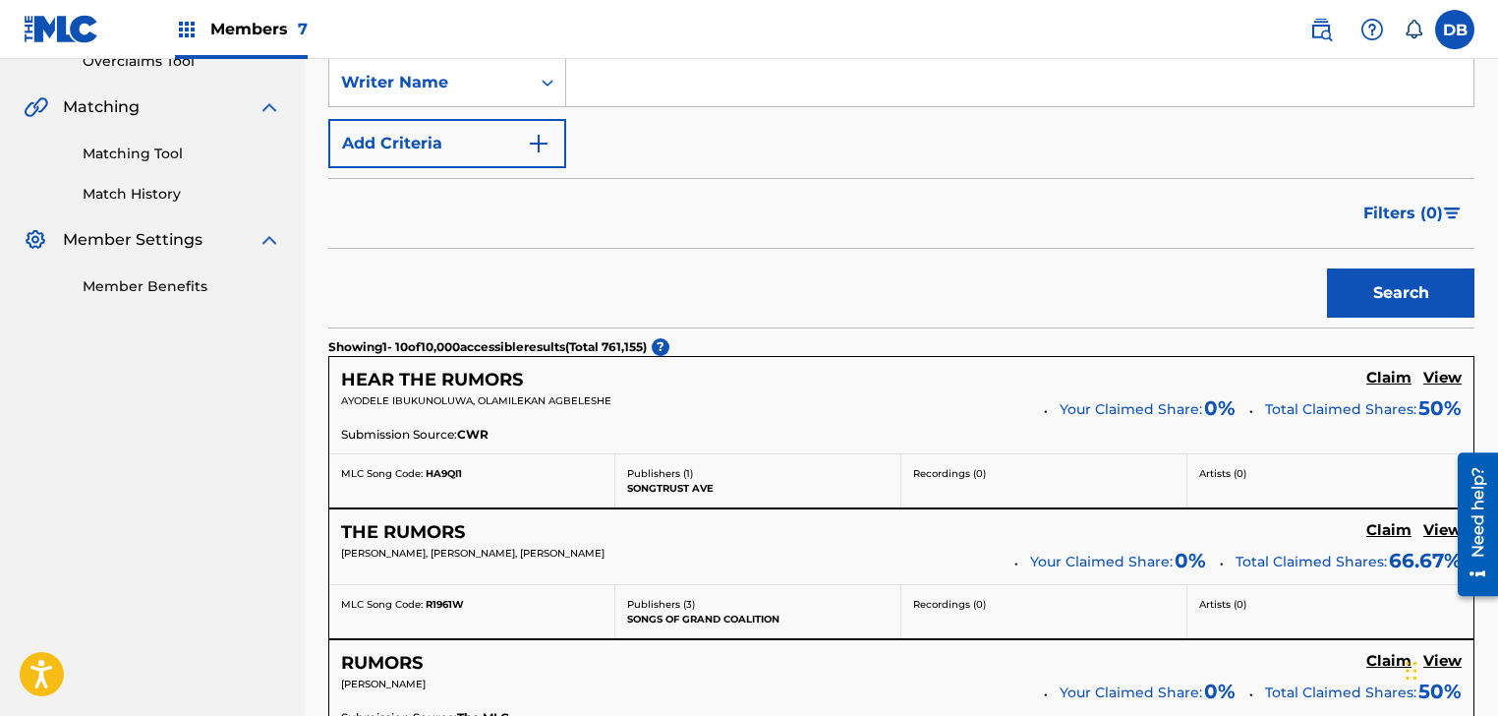
drag, startPoint x: 1446, startPoint y: 373, endPoint x: 1376, endPoint y: 369, distance: 69.9
click at [1446, 373] on h5 "View" at bounding box center [1443, 378] width 38 height 19
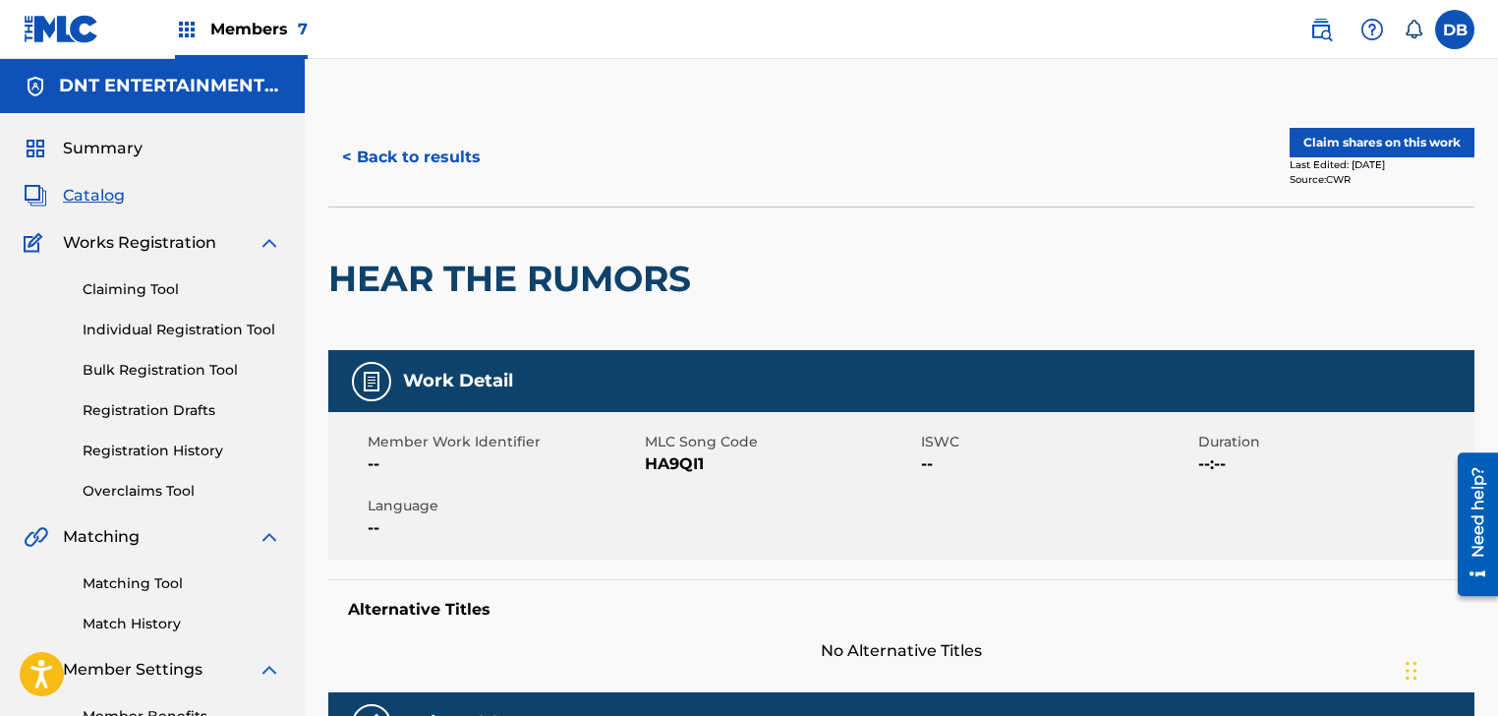
click at [87, 154] on span "Summary" at bounding box center [103, 149] width 80 height 24
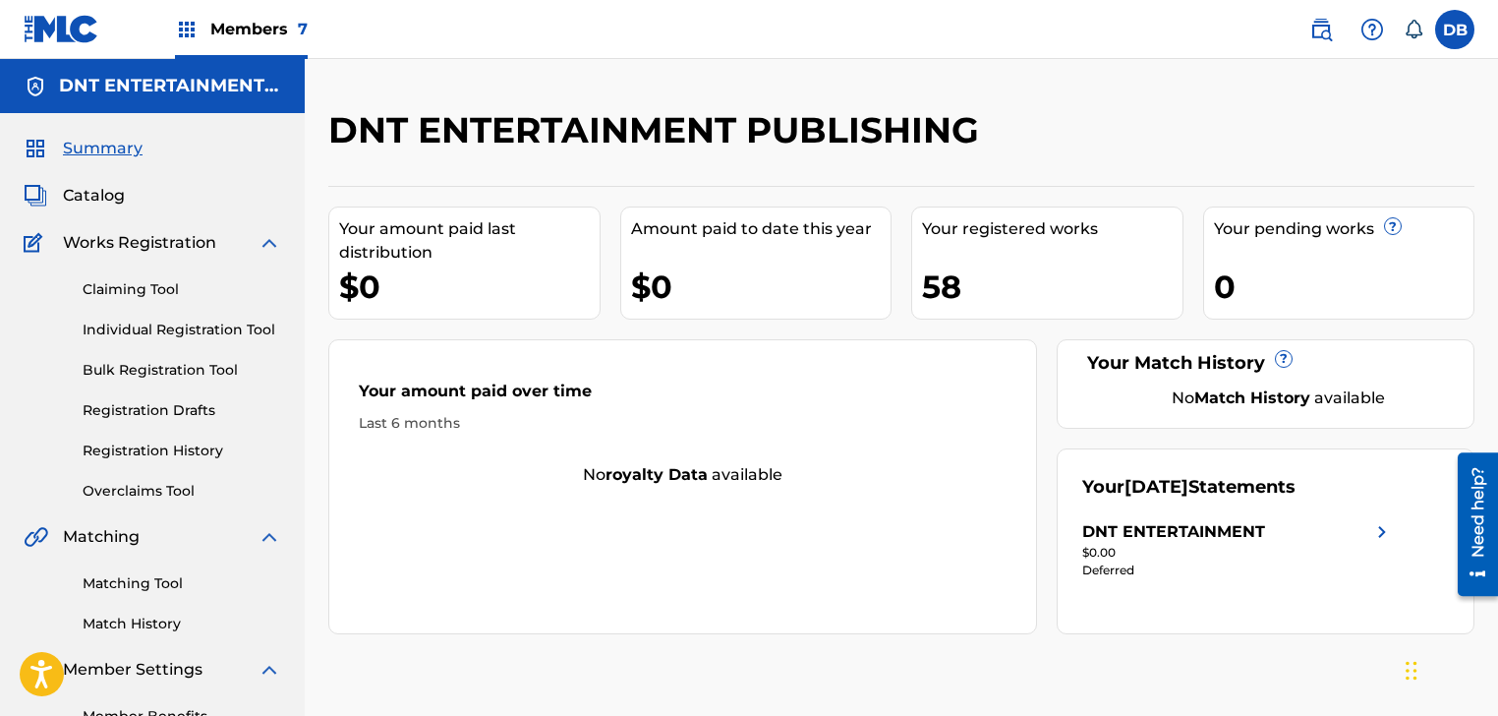
click at [1318, 35] on img at bounding box center [1322, 30] width 24 height 24
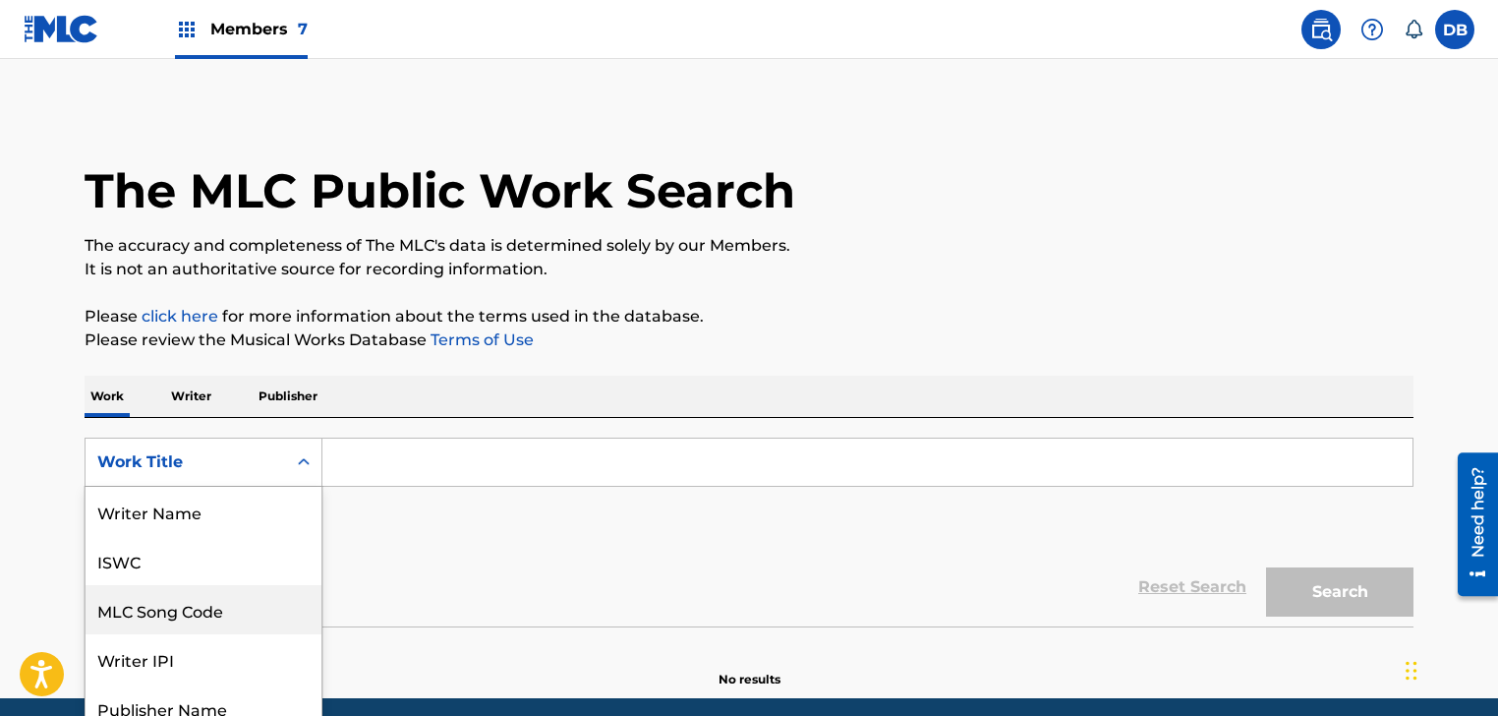
click at [245, 476] on div "8 results available. Use Up and Down to choose options, press Enter to select t…" at bounding box center [204, 461] width 238 height 49
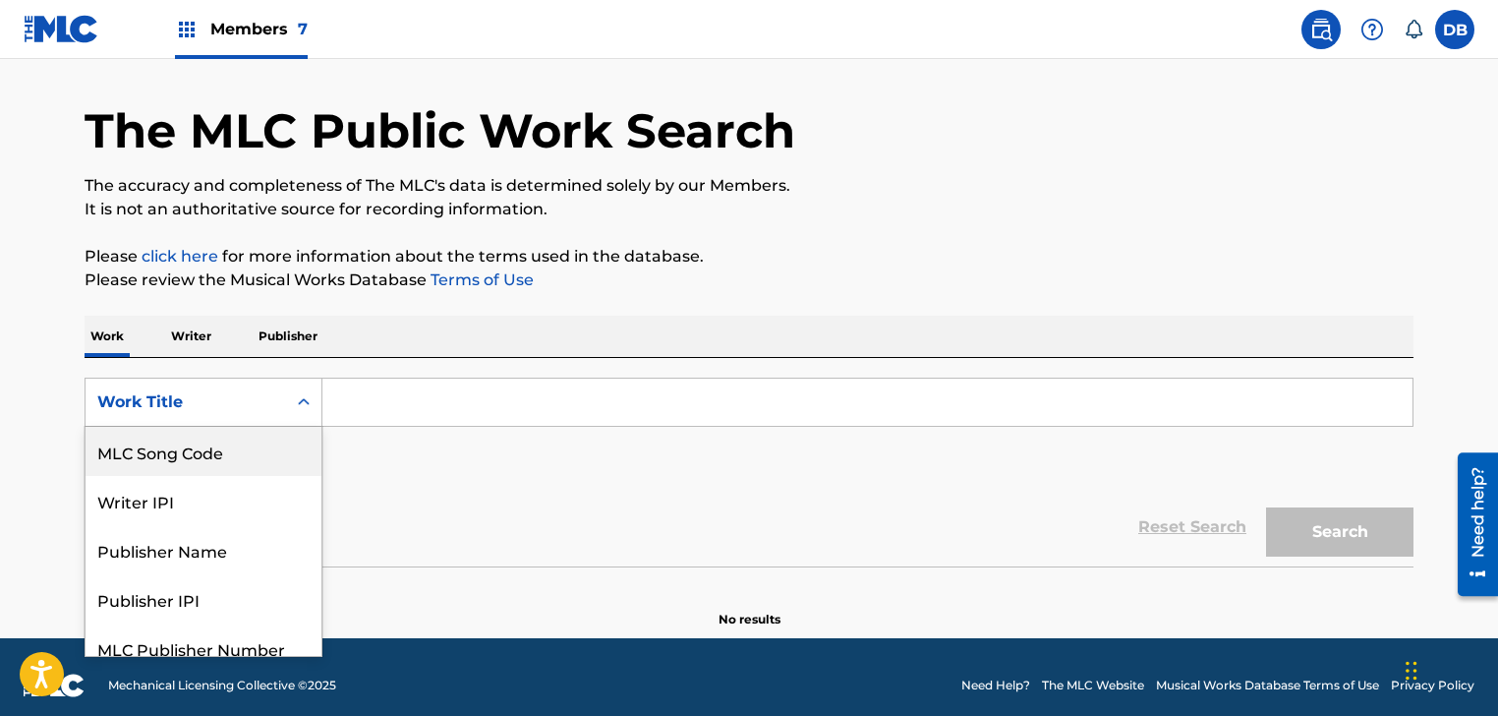
scroll to position [67, 0]
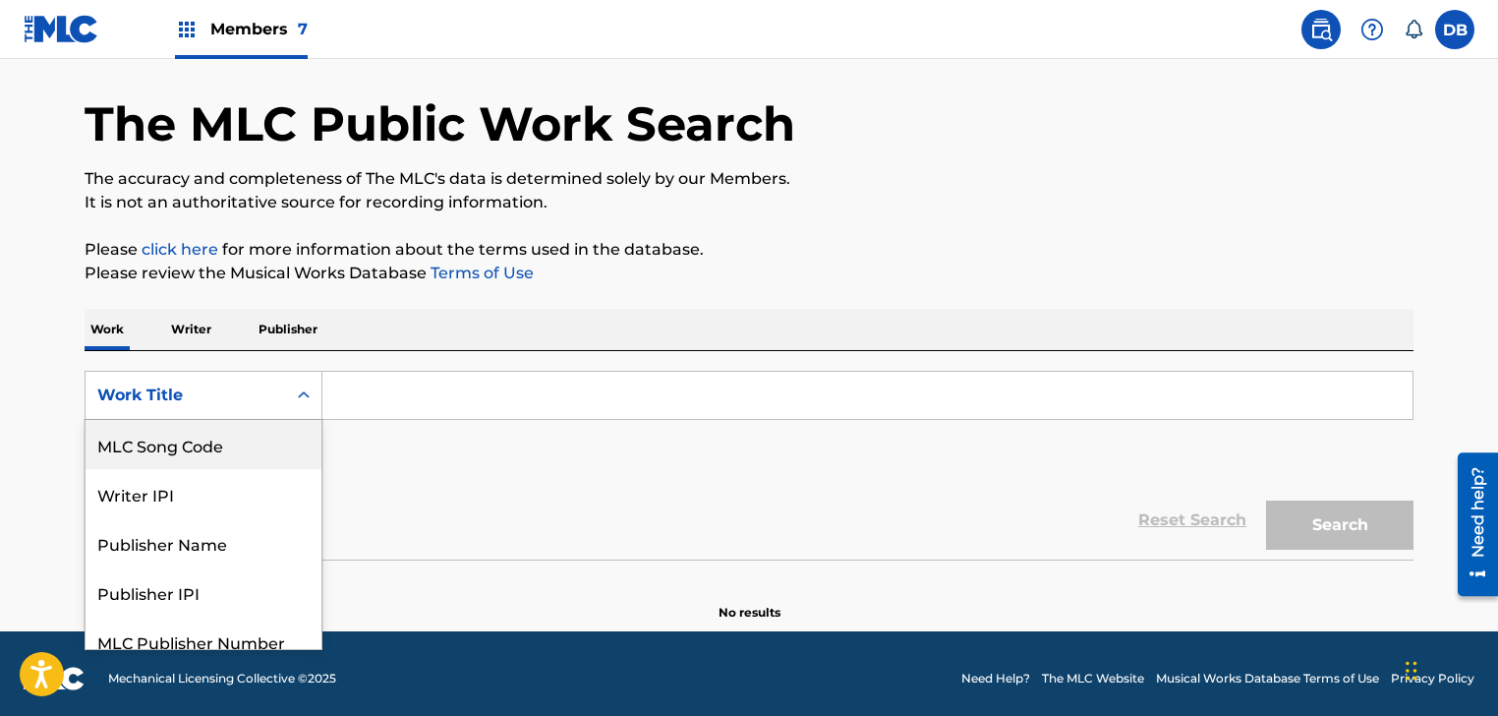
drag, startPoint x: 249, startPoint y: 453, endPoint x: 321, endPoint y: 428, distance: 77.1
click at [250, 453] on div "MLC Song Code" at bounding box center [204, 444] width 236 height 49
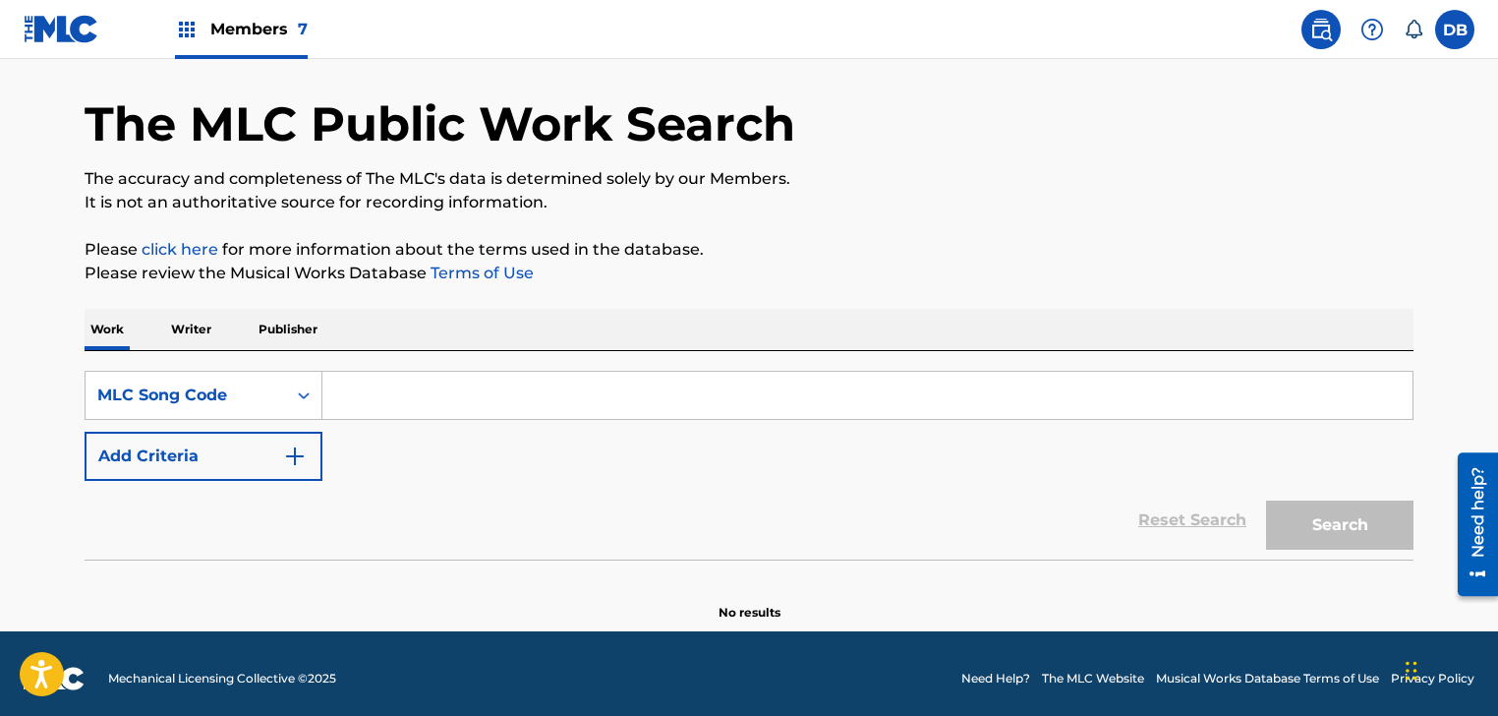
click at [417, 388] on input "Search Form" at bounding box center [867, 395] width 1090 height 47
paste input "HP5AXE"
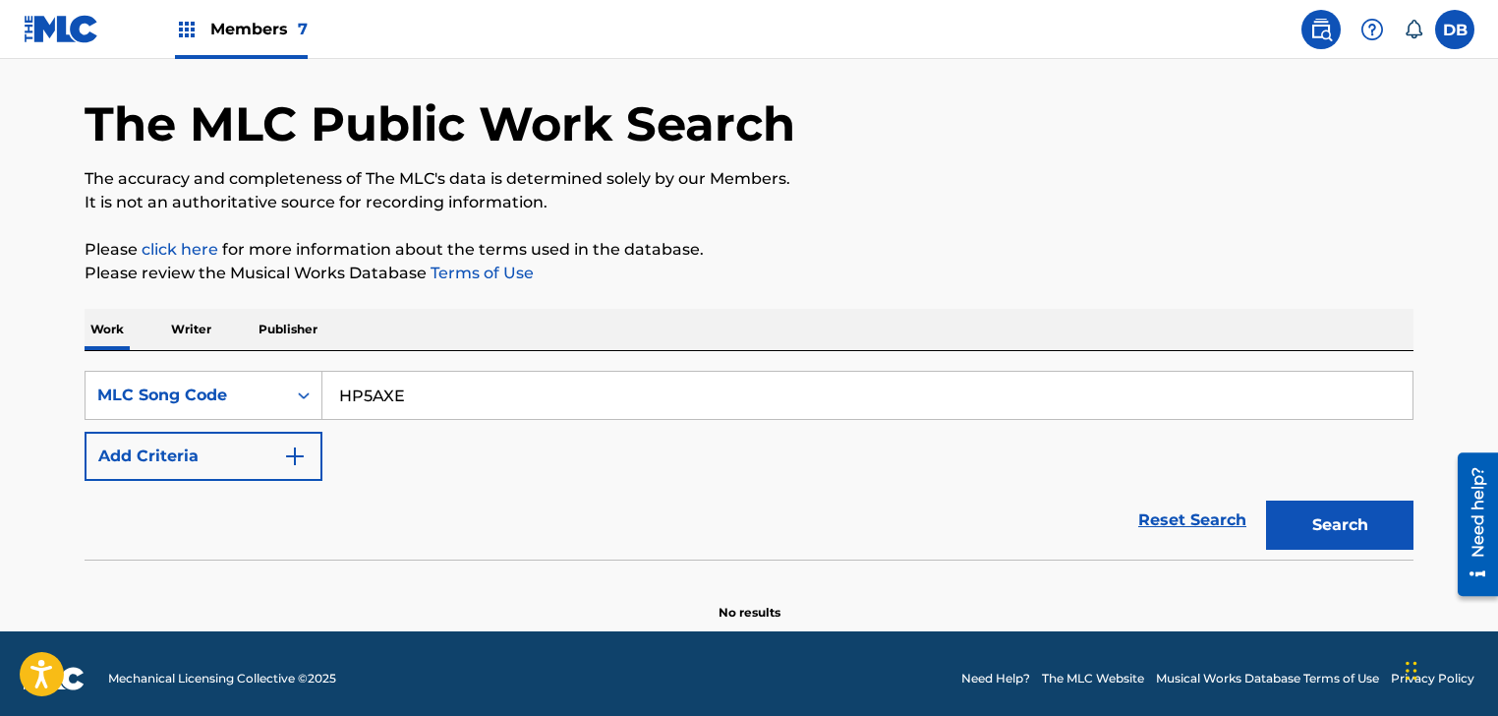
type input "HP5AXE"
click at [1392, 521] on button "Search" at bounding box center [1339, 524] width 147 height 49
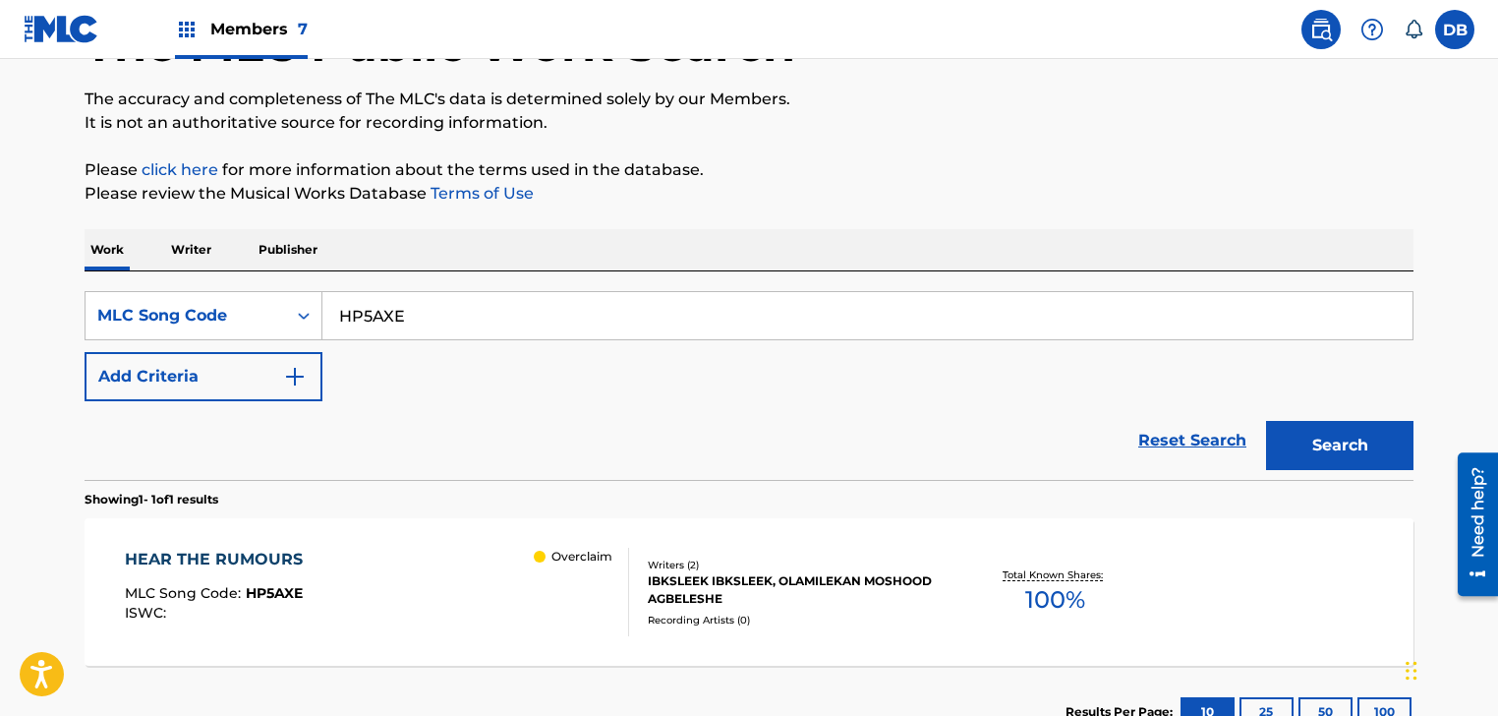
scroll to position [292, 0]
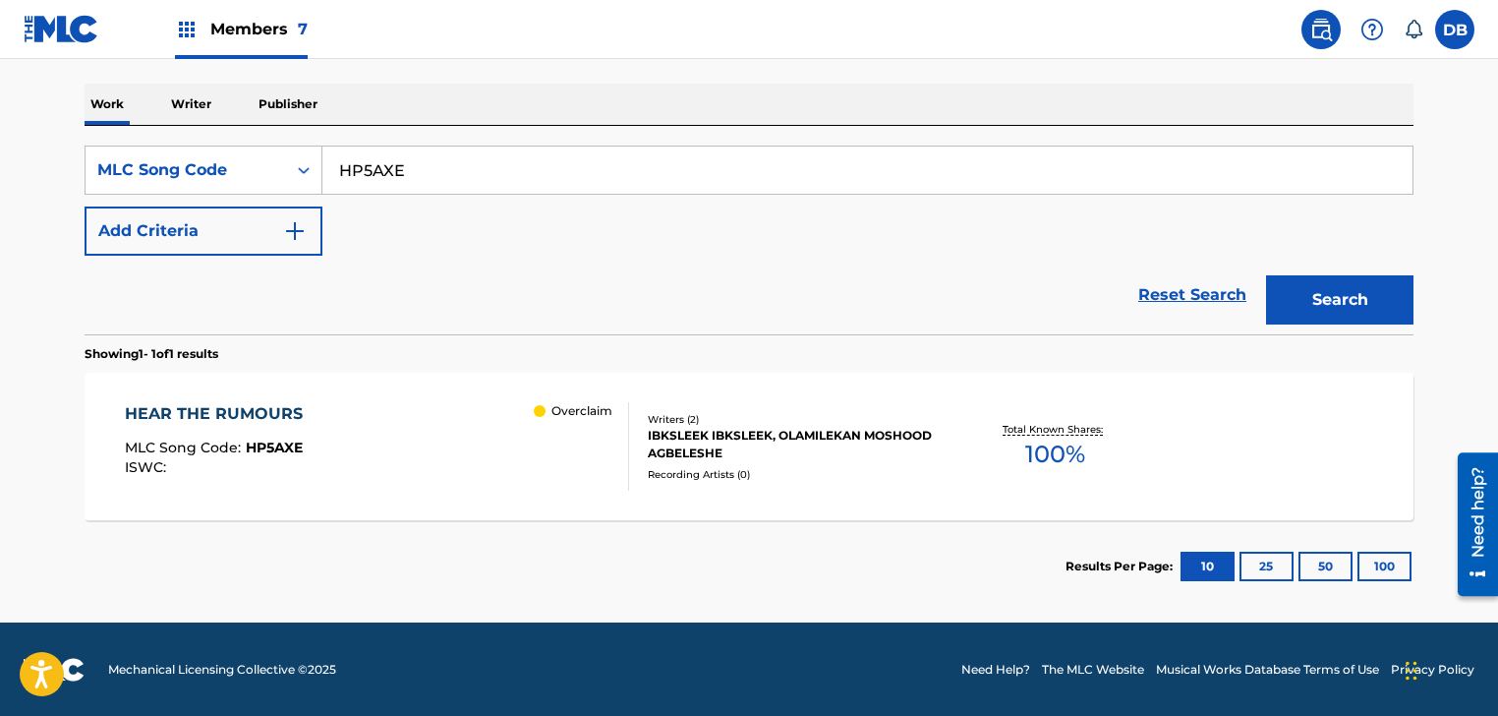
click at [424, 412] on div "HEAR THE RUMOURS MLC Song Code : HP5AXE ISWC : Overclaim" at bounding box center [377, 446] width 505 height 88
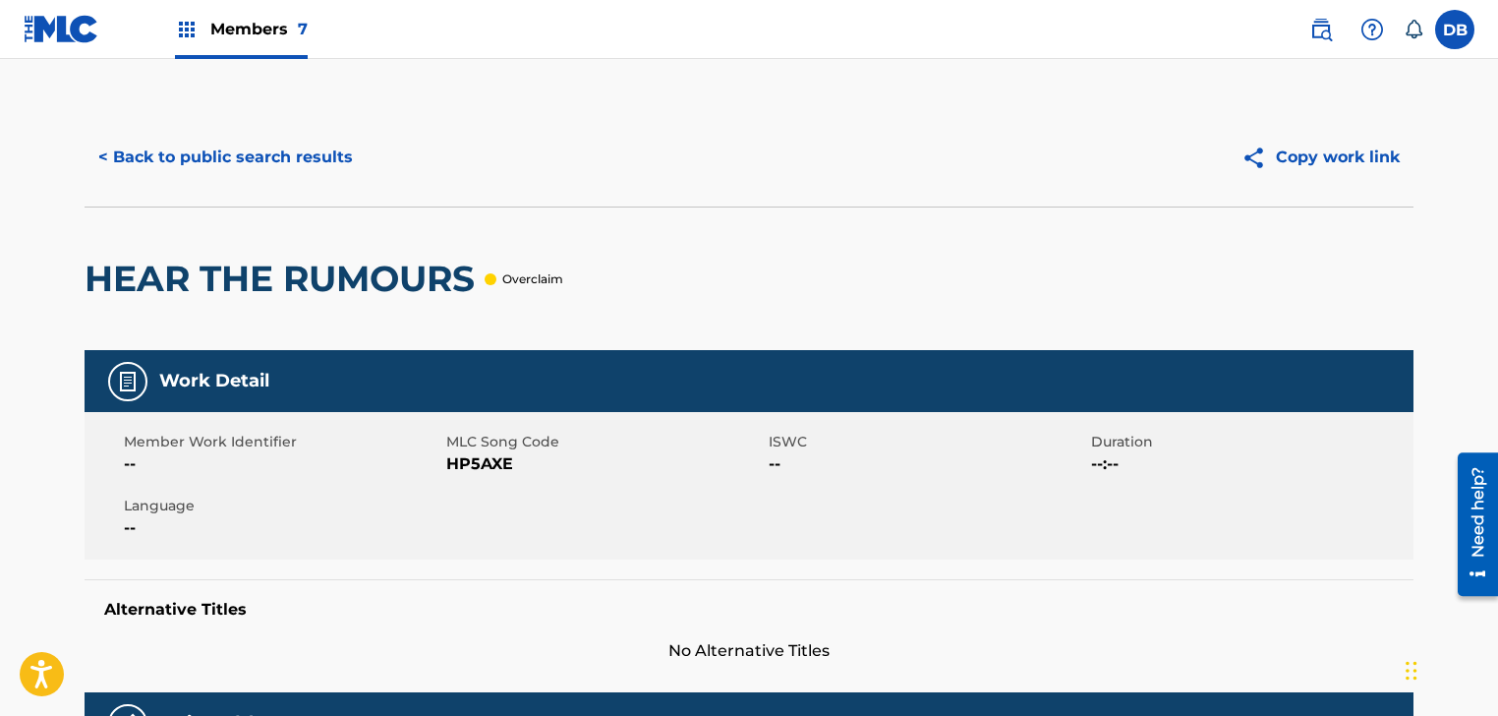
scroll to position [688, 0]
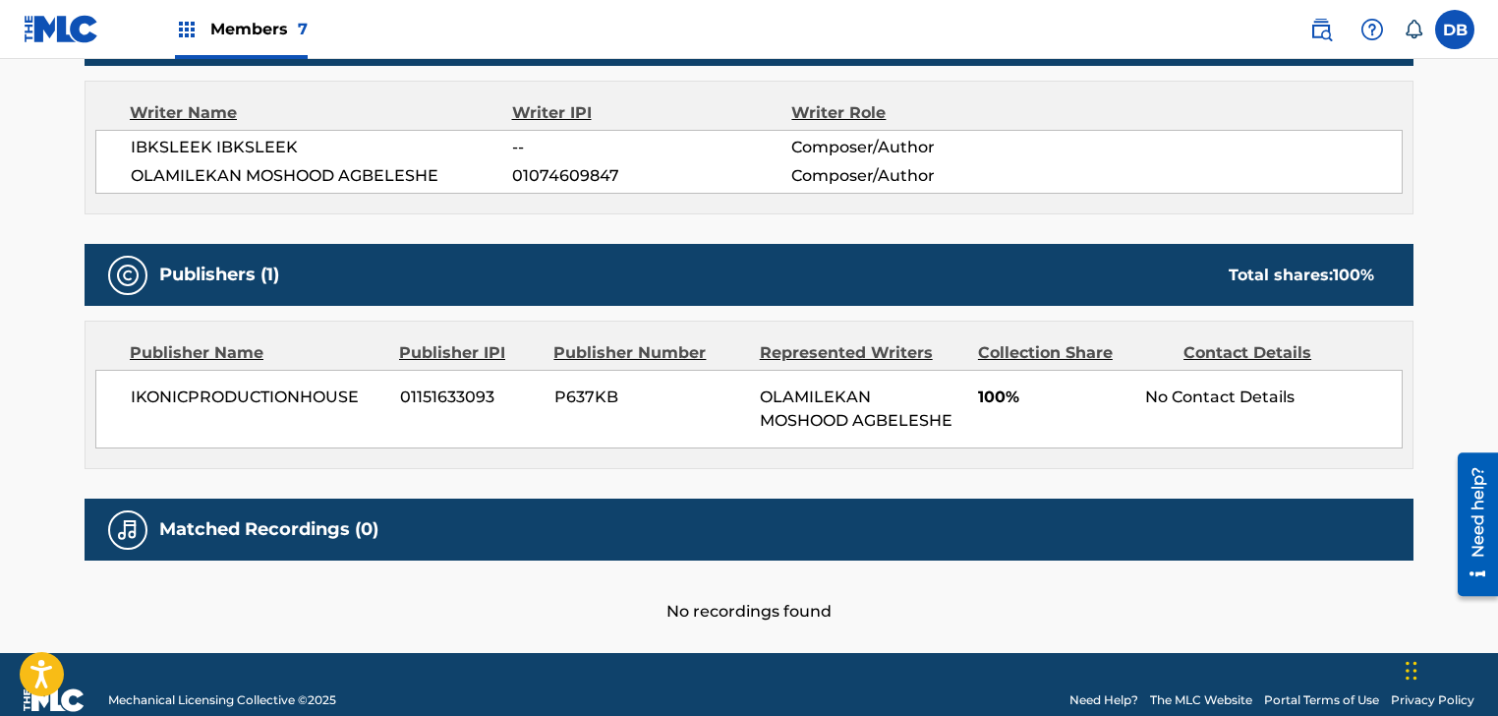
click at [600, 395] on span "P637KB" at bounding box center [649, 397] width 191 height 24
copy span "P637KB"
click at [100, 365] on div "Publisher Name Publisher IPI Publisher Number Represented Writers Collection Sh…" at bounding box center [749, 394] width 1327 height 146
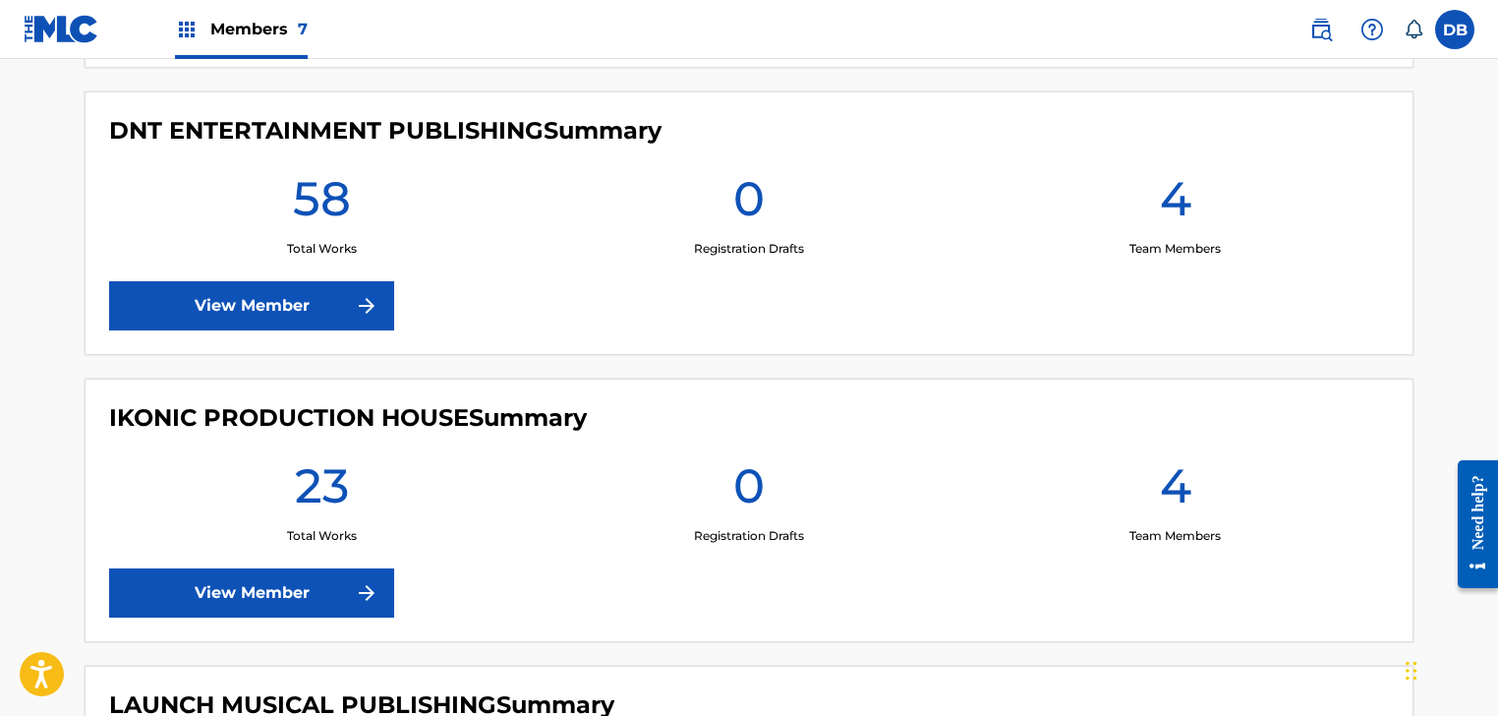
scroll to position [786, 0]
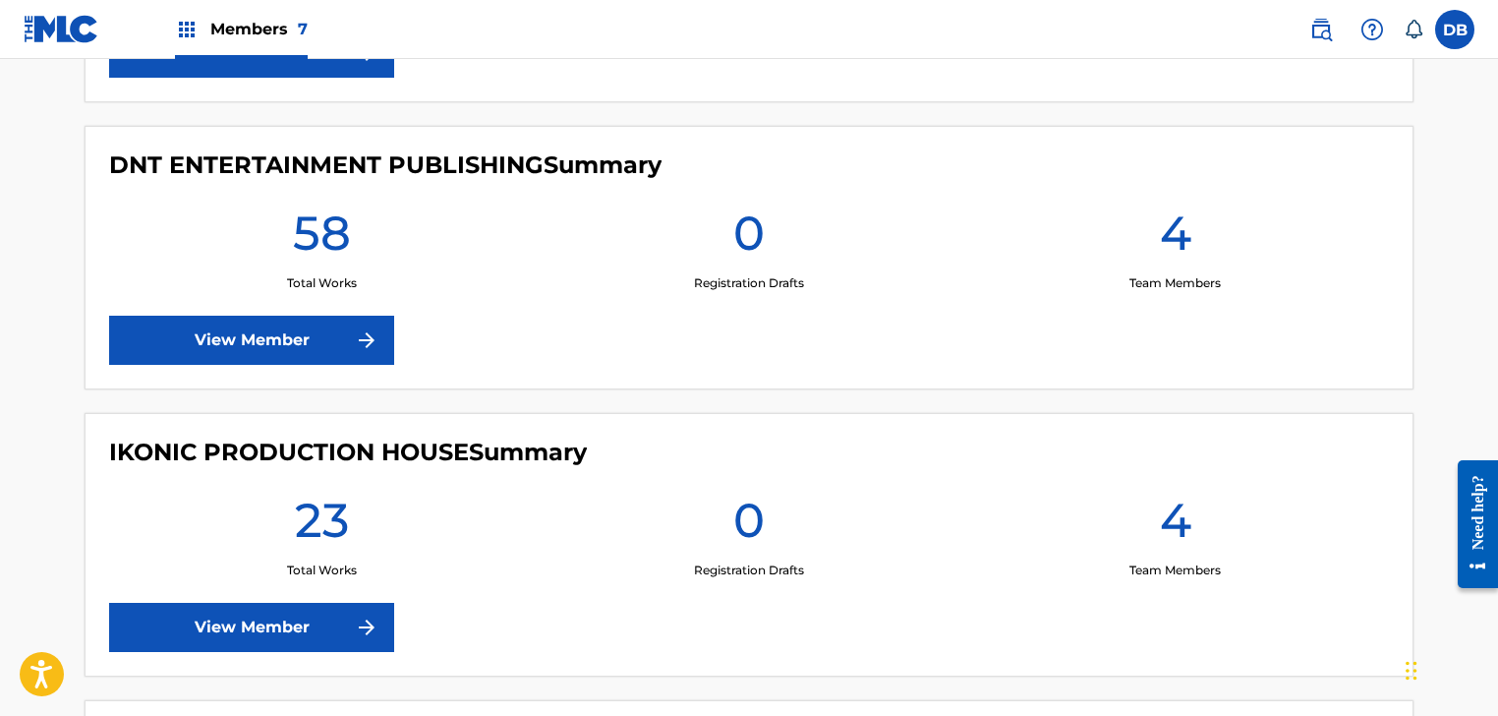
click at [312, 628] on link "View Member" at bounding box center [251, 627] width 285 height 49
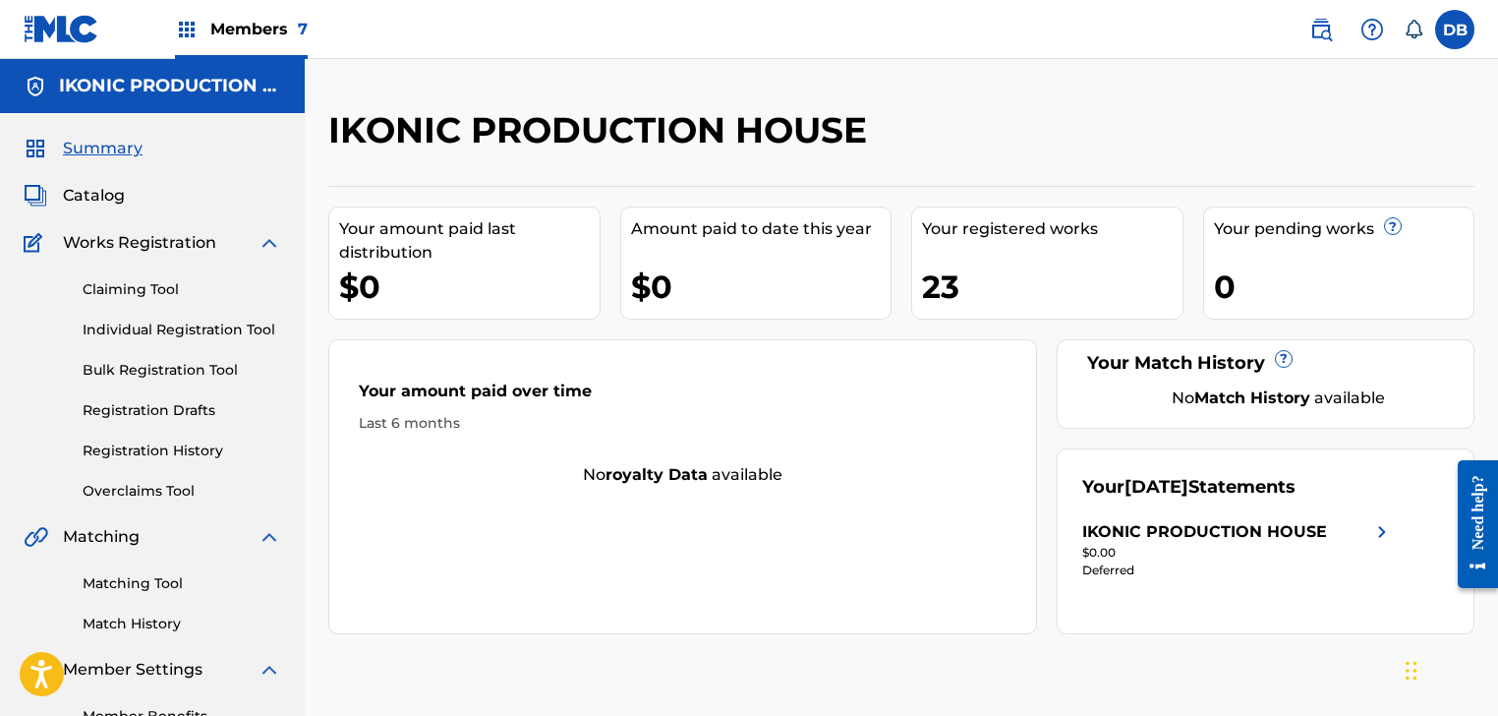
click at [157, 485] on link "Overclaims Tool" at bounding box center [182, 491] width 199 height 21
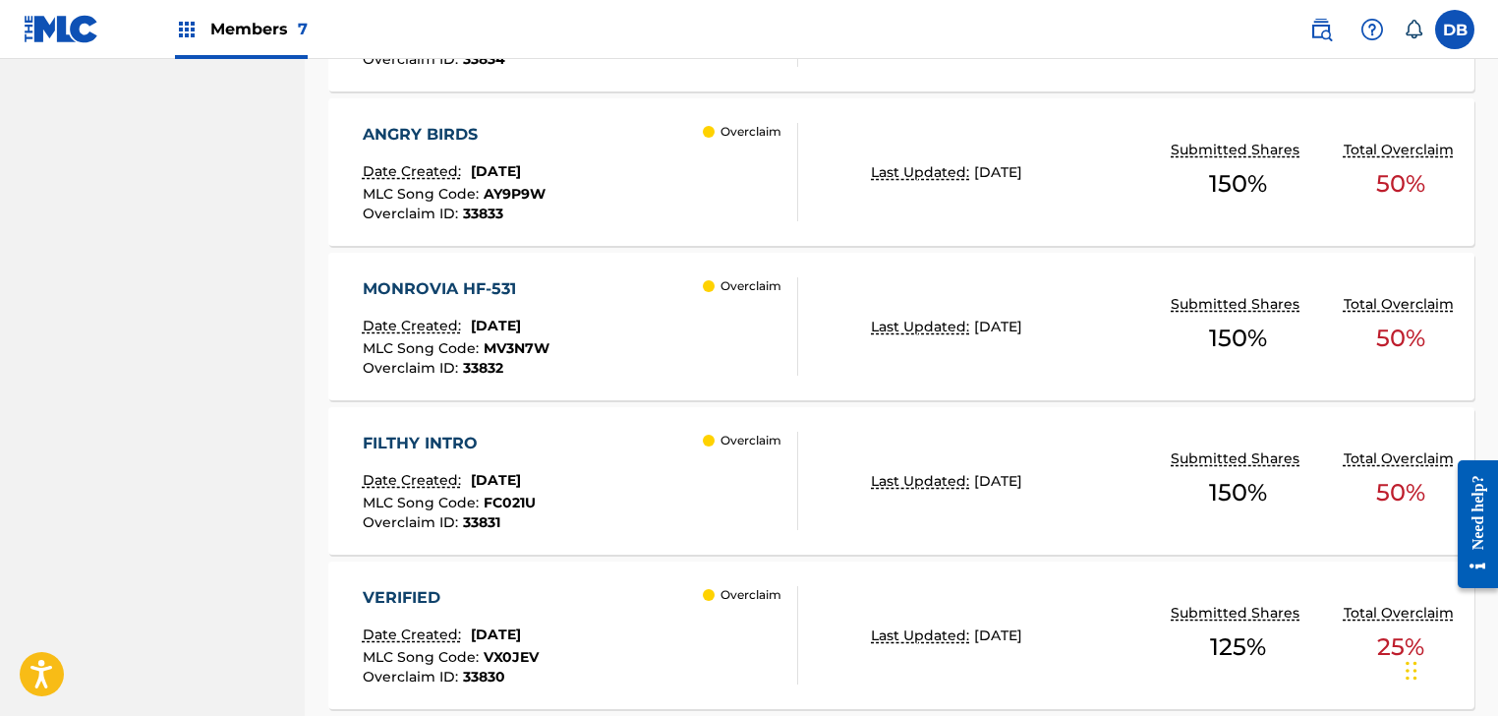
scroll to position [1278, 0]
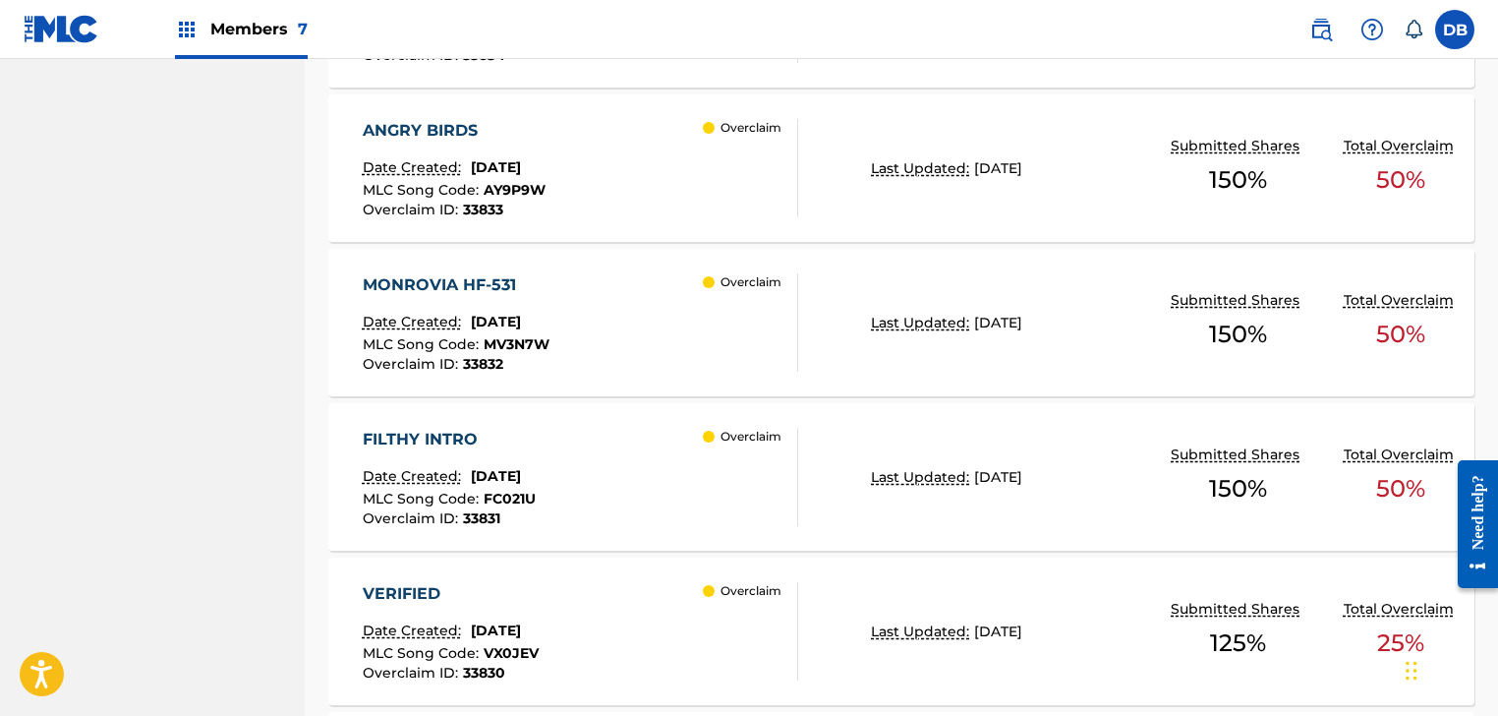
click at [607, 294] on div "MONROVIA HF-531 Date Created: [DATE] MLC Song Code : MV3N7W Overclaim ID : 3383…" at bounding box center [581, 322] width 436 height 98
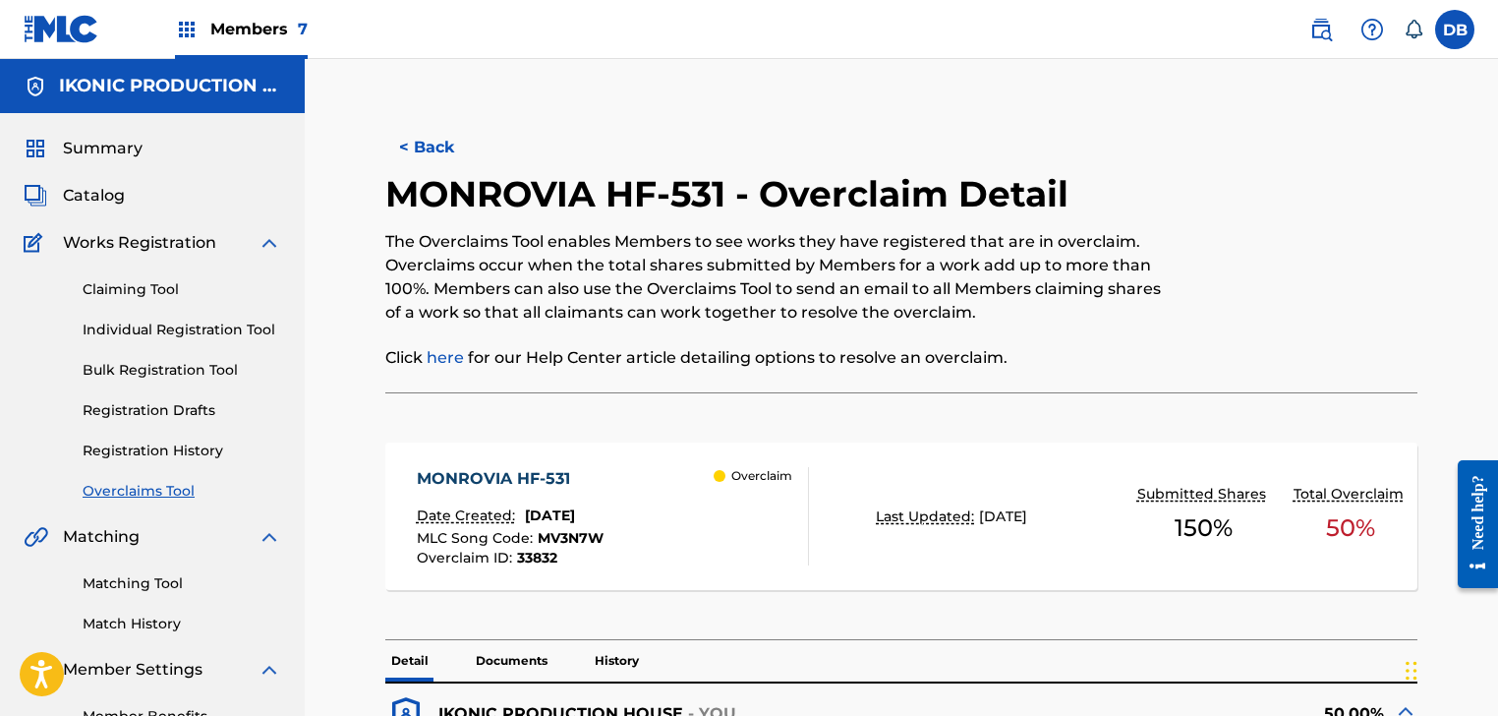
click at [417, 153] on button "< Back" at bounding box center [444, 147] width 118 height 49
